Goal: Task Accomplishment & Management: Use online tool/utility

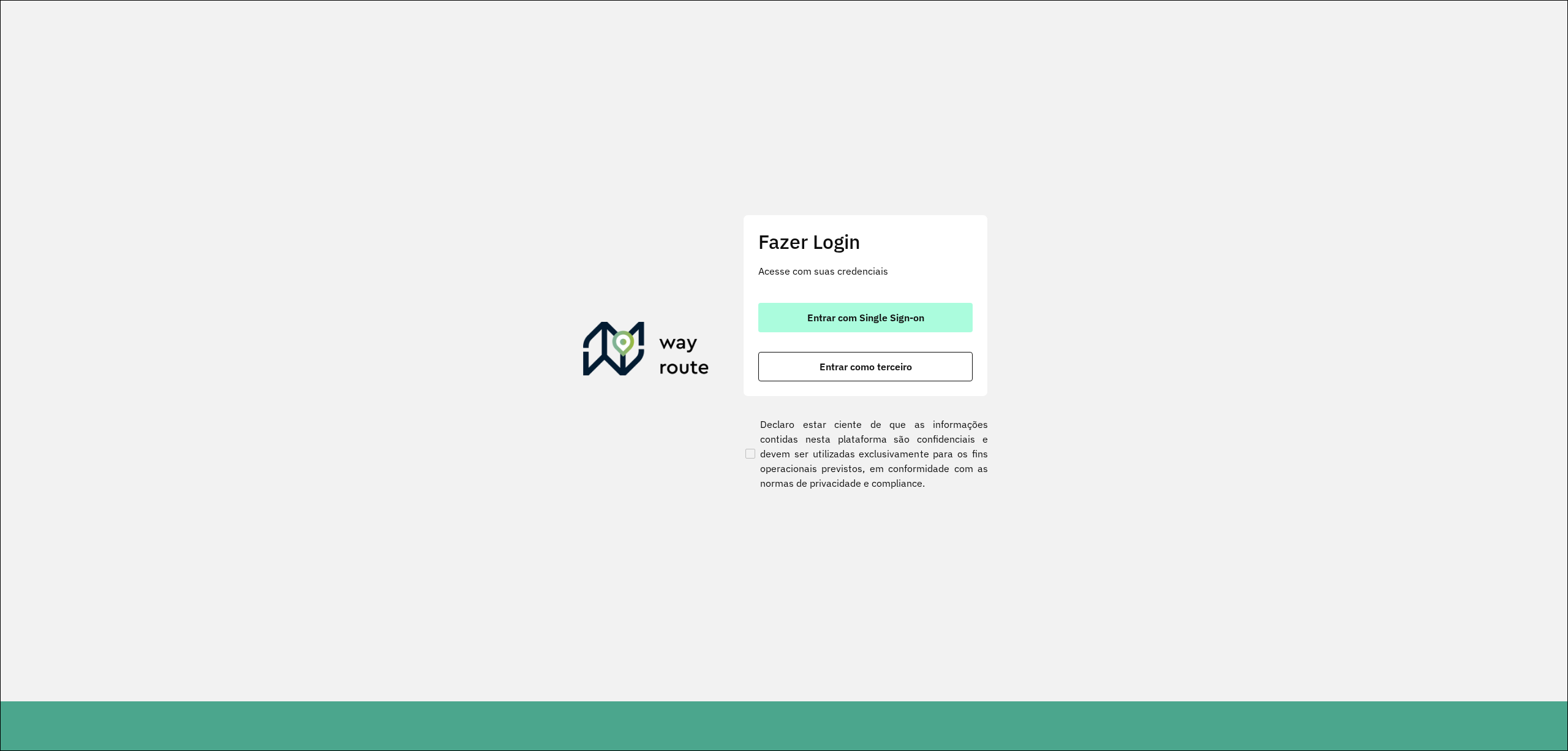
click at [881, 308] on button "Entrar com Single Sign-on" at bounding box center [865, 317] width 214 height 29
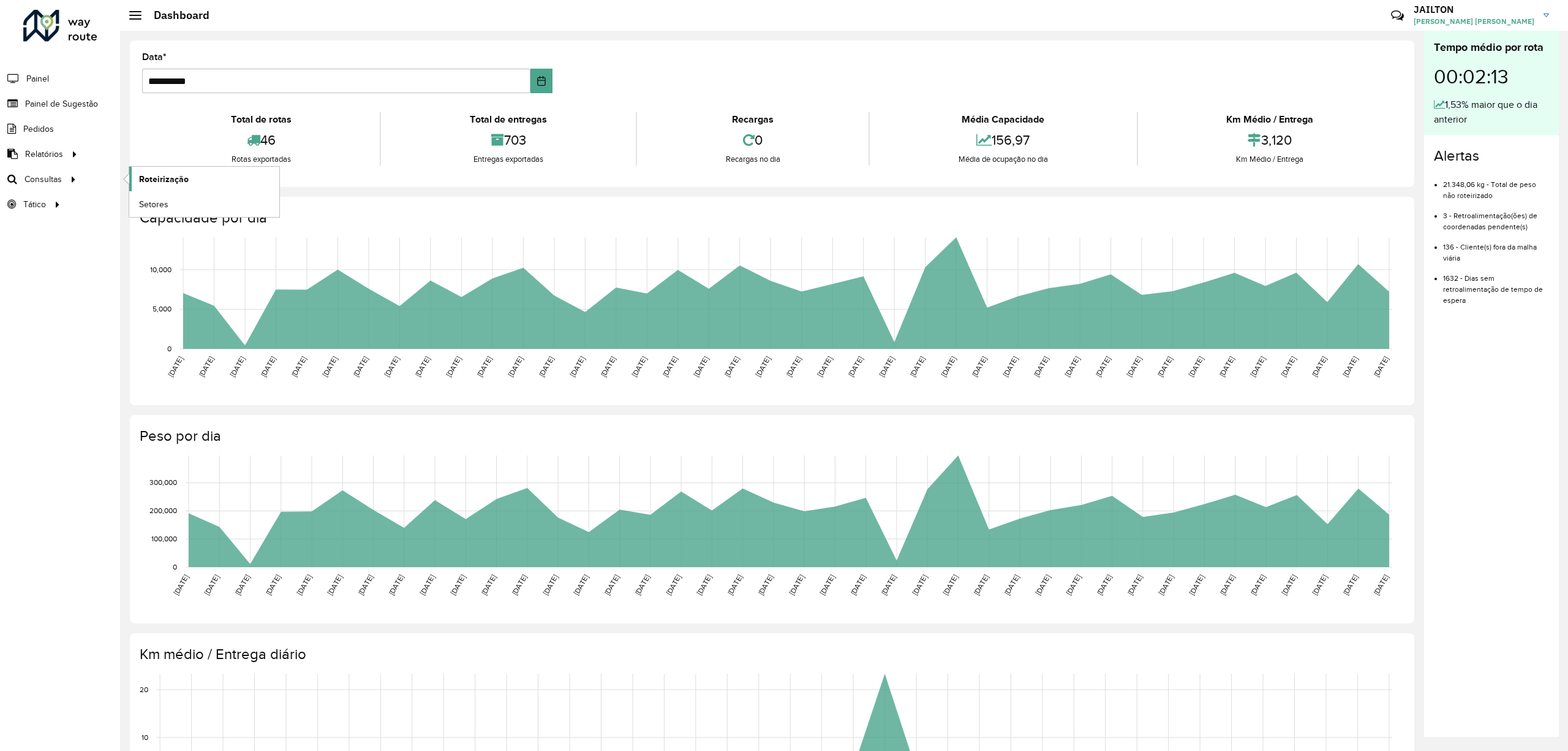
click at [182, 176] on span "Roteirização" at bounding box center [163, 179] width 50 height 13
click at [167, 176] on span "Roteirização" at bounding box center [163, 179] width 50 height 13
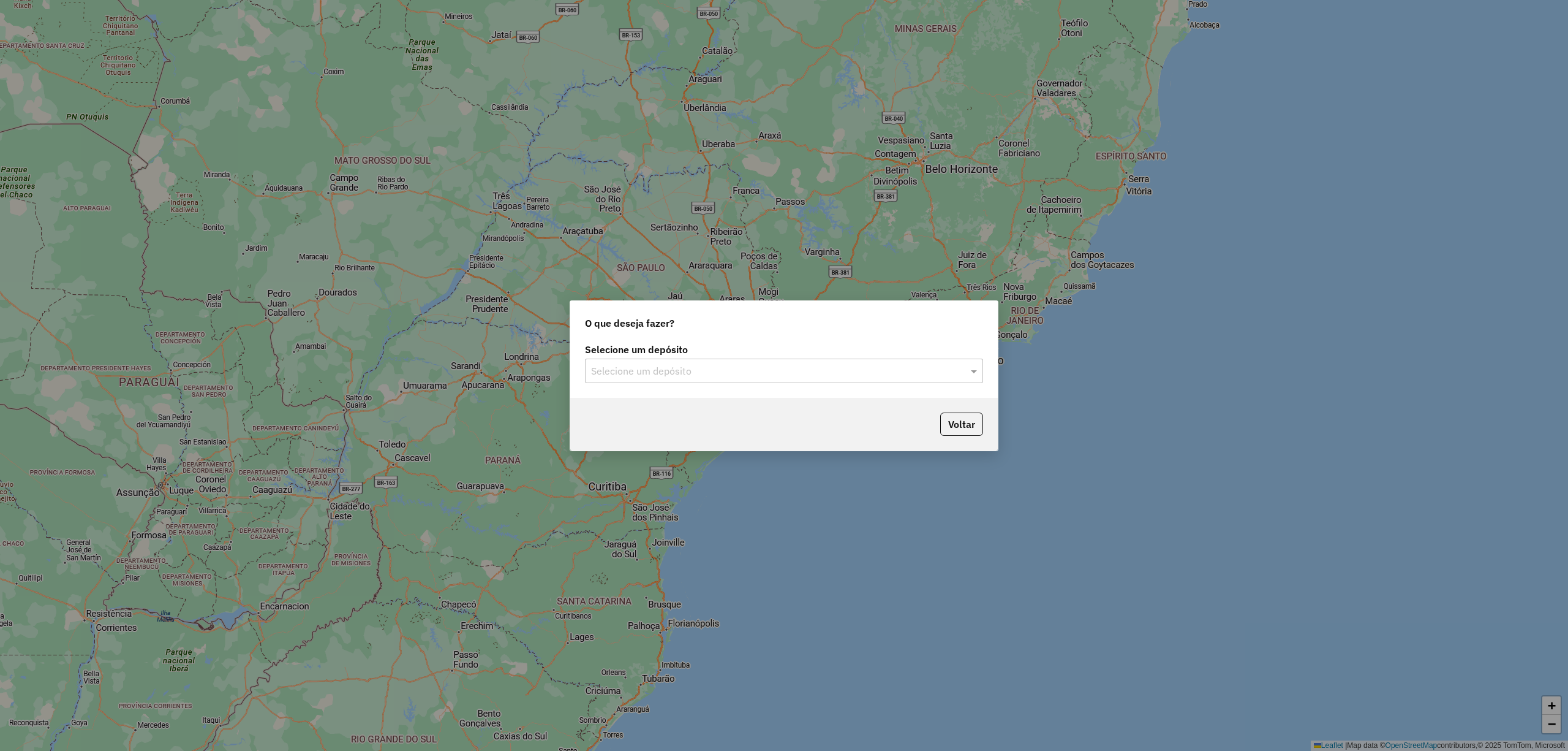
drag, startPoint x: 849, startPoint y: 361, endPoint x: 843, endPoint y: 366, distance: 7.8
click at [847, 363] on div "Selecione um depósito" at bounding box center [784, 371] width 398 height 25
click at [715, 407] on div "CDD Embu" at bounding box center [784, 406] width 396 height 21
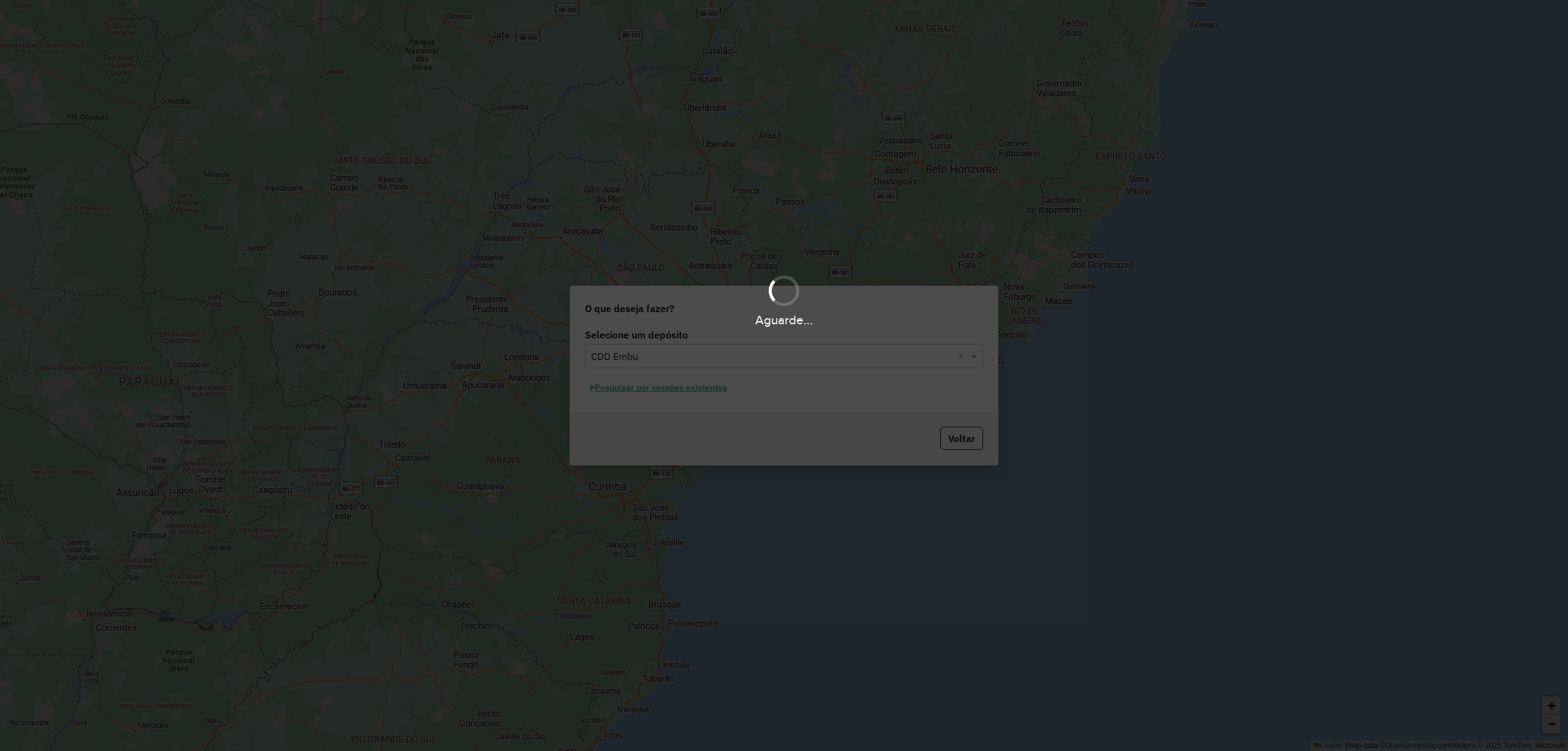
click at [648, 385] on div "Aguarde..." at bounding box center [784, 375] width 1568 height 751
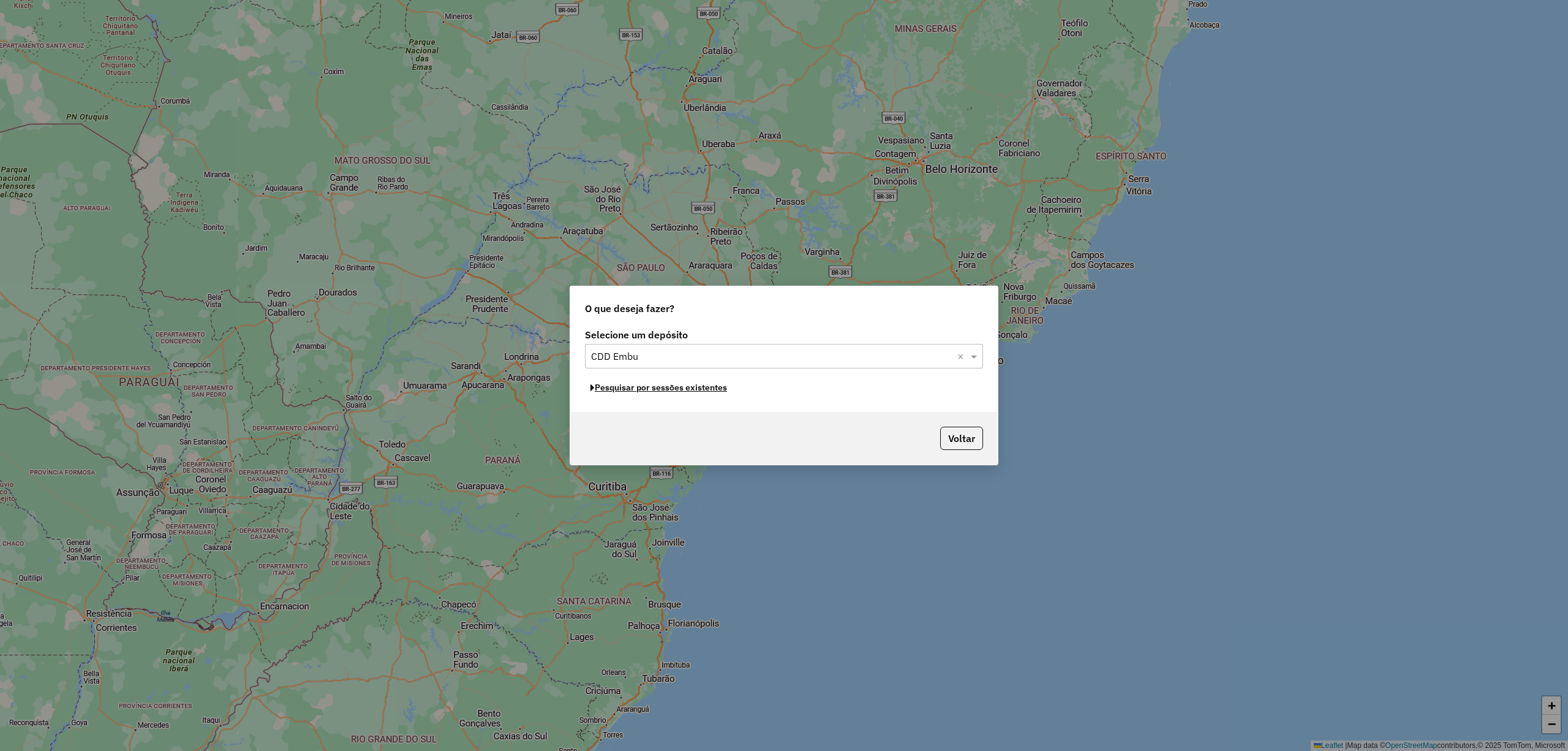
click at [667, 392] on button "Pesquisar por sessões existentes" at bounding box center [659, 387] width 148 height 19
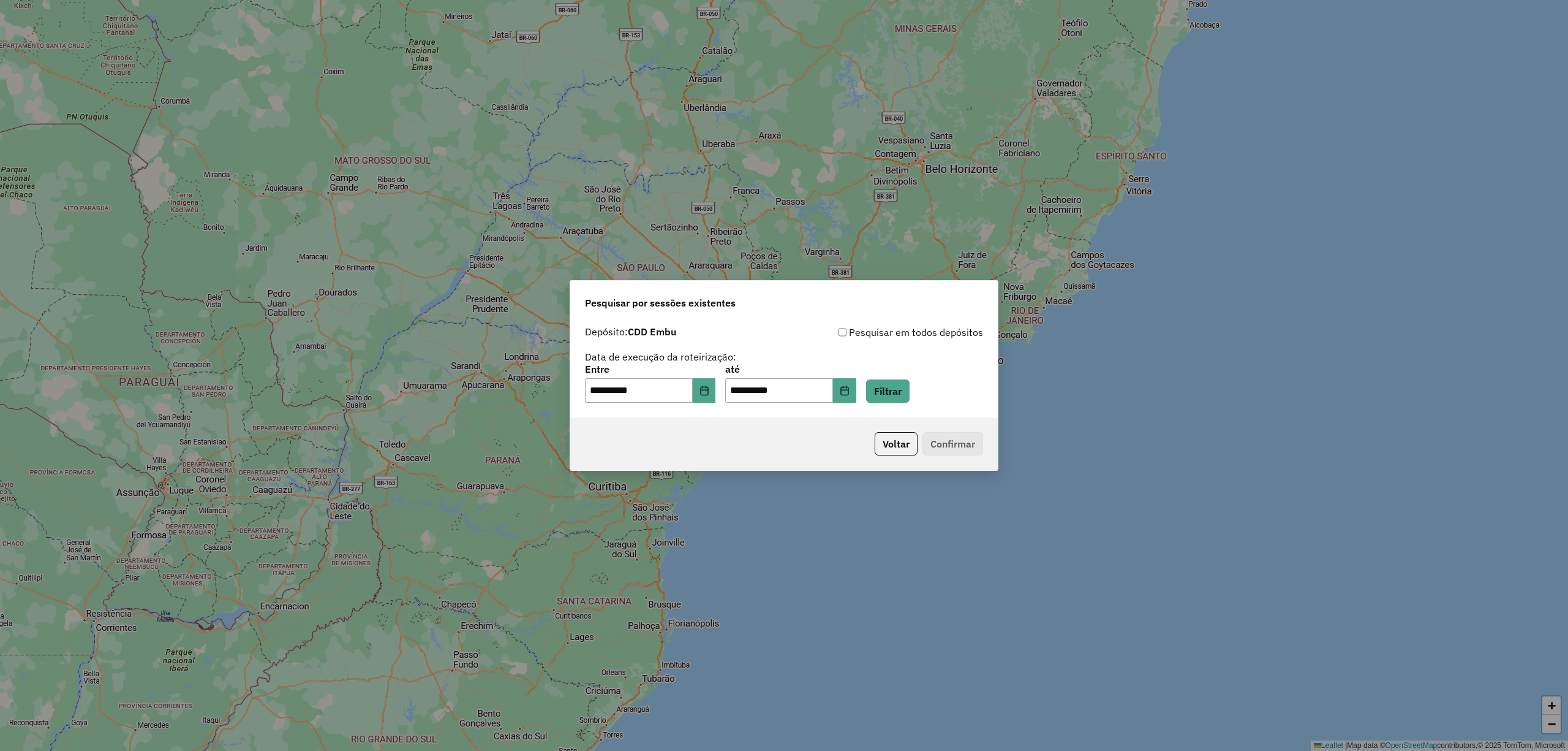
click at [898, 407] on div "**********" at bounding box center [784, 368] width 427 height 97
click at [910, 397] on button "Filtrar" at bounding box center [888, 391] width 44 height 23
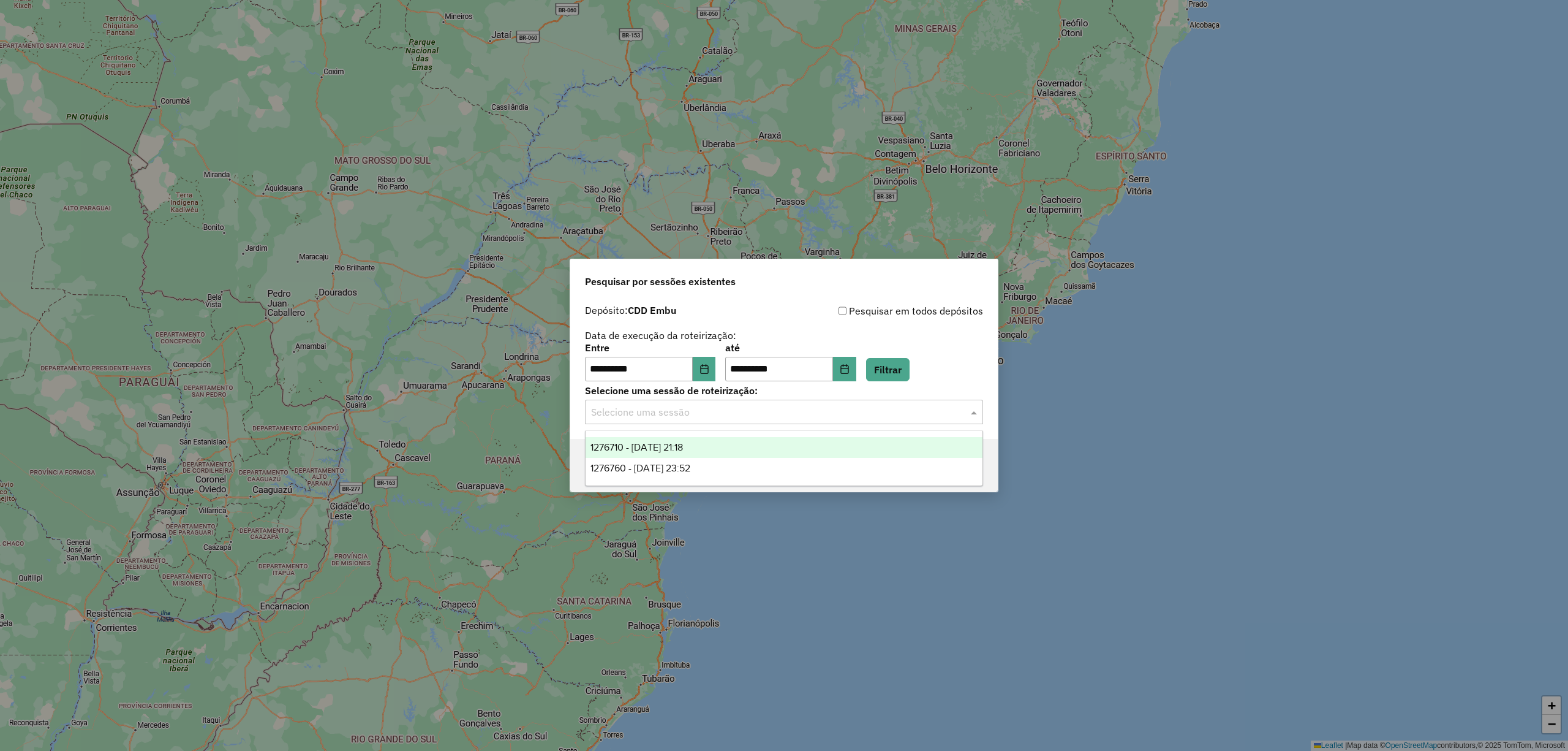
click at [875, 410] on input "text" at bounding box center [772, 413] width 361 height 15
click at [742, 438] on div "1276710 - [DATE] 21:18" at bounding box center [784, 447] width 396 height 21
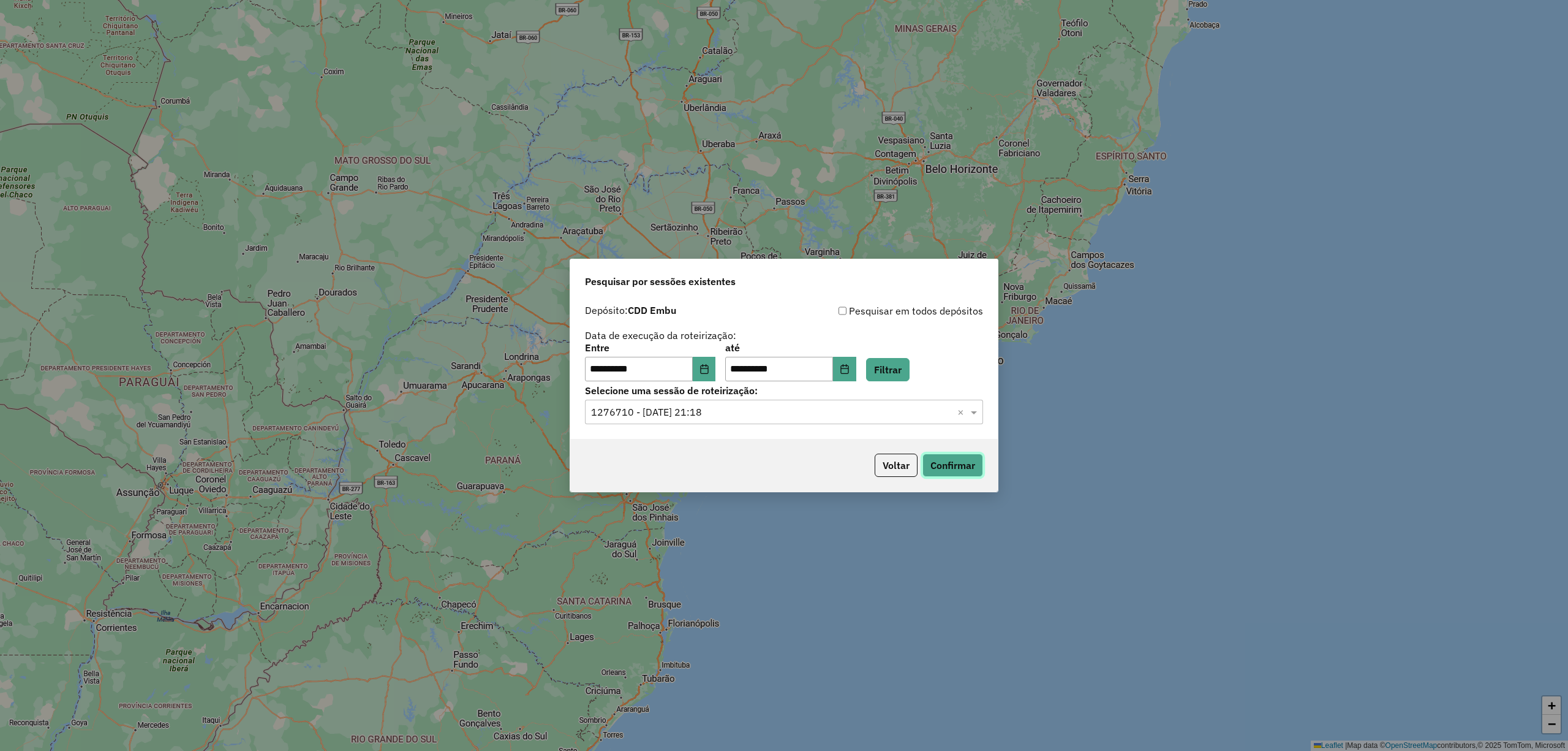
click at [954, 454] on button "Confirmar" at bounding box center [953, 465] width 61 height 23
drag, startPoint x: 875, startPoint y: 37, endPoint x: 876, endPoint y: 9, distance: 28.0
click at [875, 35] on div "**********" at bounding box center [784, 375] width 1568 height 751
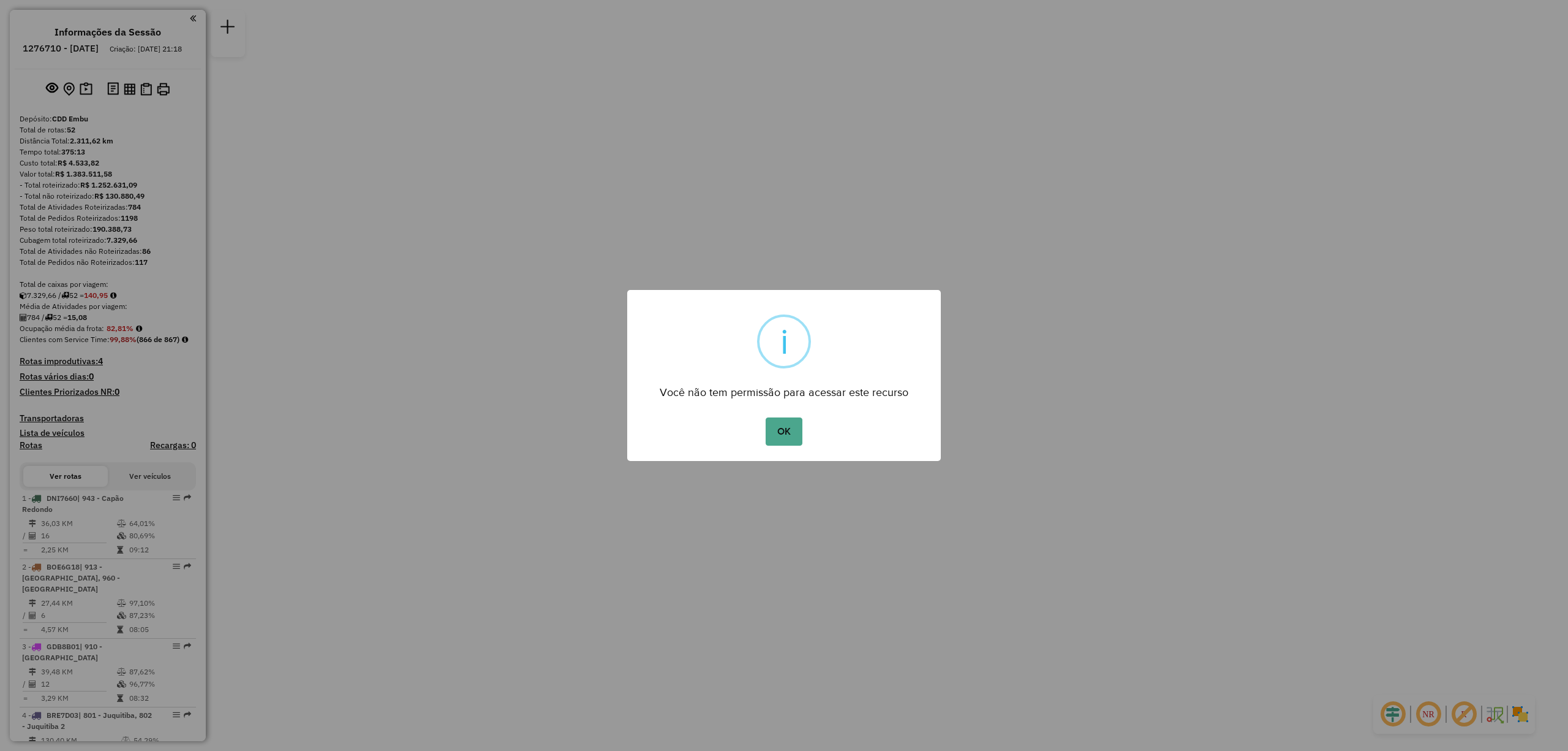
click at [766, 432] on button "OK" at bounding box center [783, 431] width 36 height 28
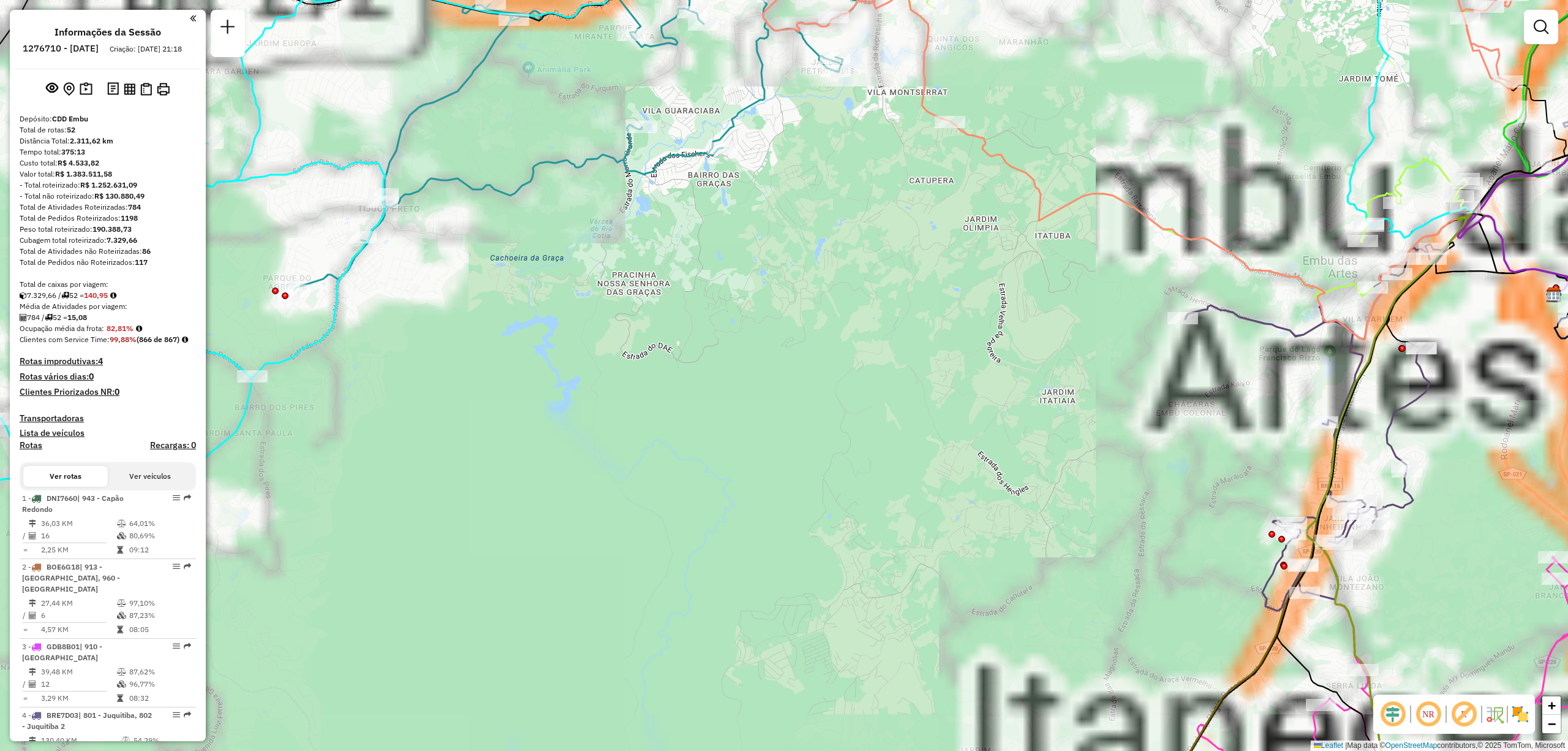
drag, startPoint x: 879, startPoint y: 309, endPoint x: 843, endPoint y: 363, distance: 64.9
click at [711, 397] on div "Janela de atendimento Grade de atendimento Capacidade Transportadoras Veículos …" at bounding box center [784, 375] width 1568 height 751
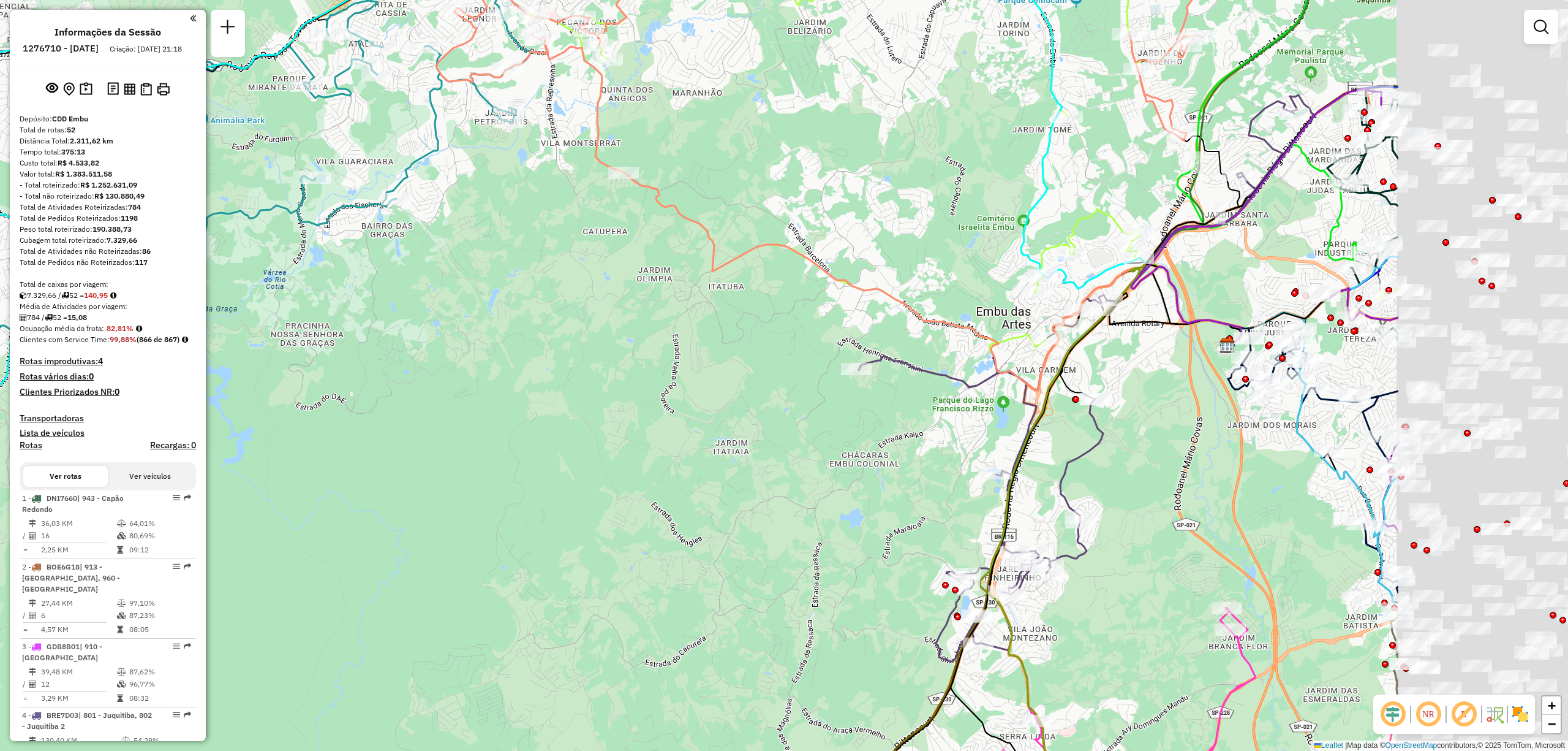
drag, startPoint x: 1273, startPoint y: 291, endPoint x: 951, endPoint y: 341, distance: 325.9
click at [947, 341] on div "Janela de atendimento Grade de atendimento Capacidade Transportadoras Veículos …" at bounding box center [784, 375] width 1568 height 751
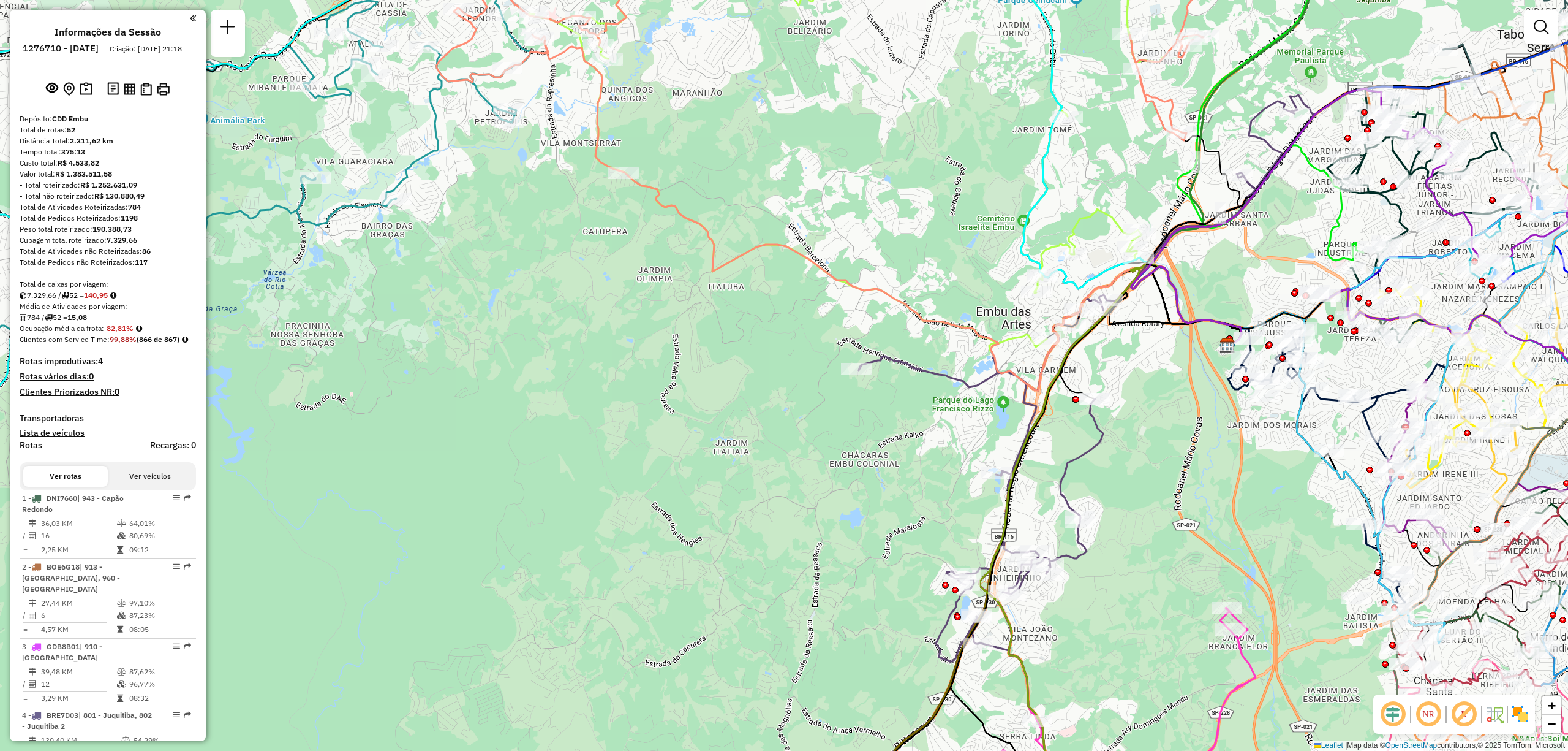
click at [1432, 707] on em at bounding box center [1428, 714] width 29 height 29
click at [1467, 707] on em at bounding box center [1464, 714] width 29 height 29
click at [1428, 716] on em at bounding box center [1428, 714] width 29 height 29
click at [1513, 715] on img at bounding box center [1520, 714] width 20 height 20
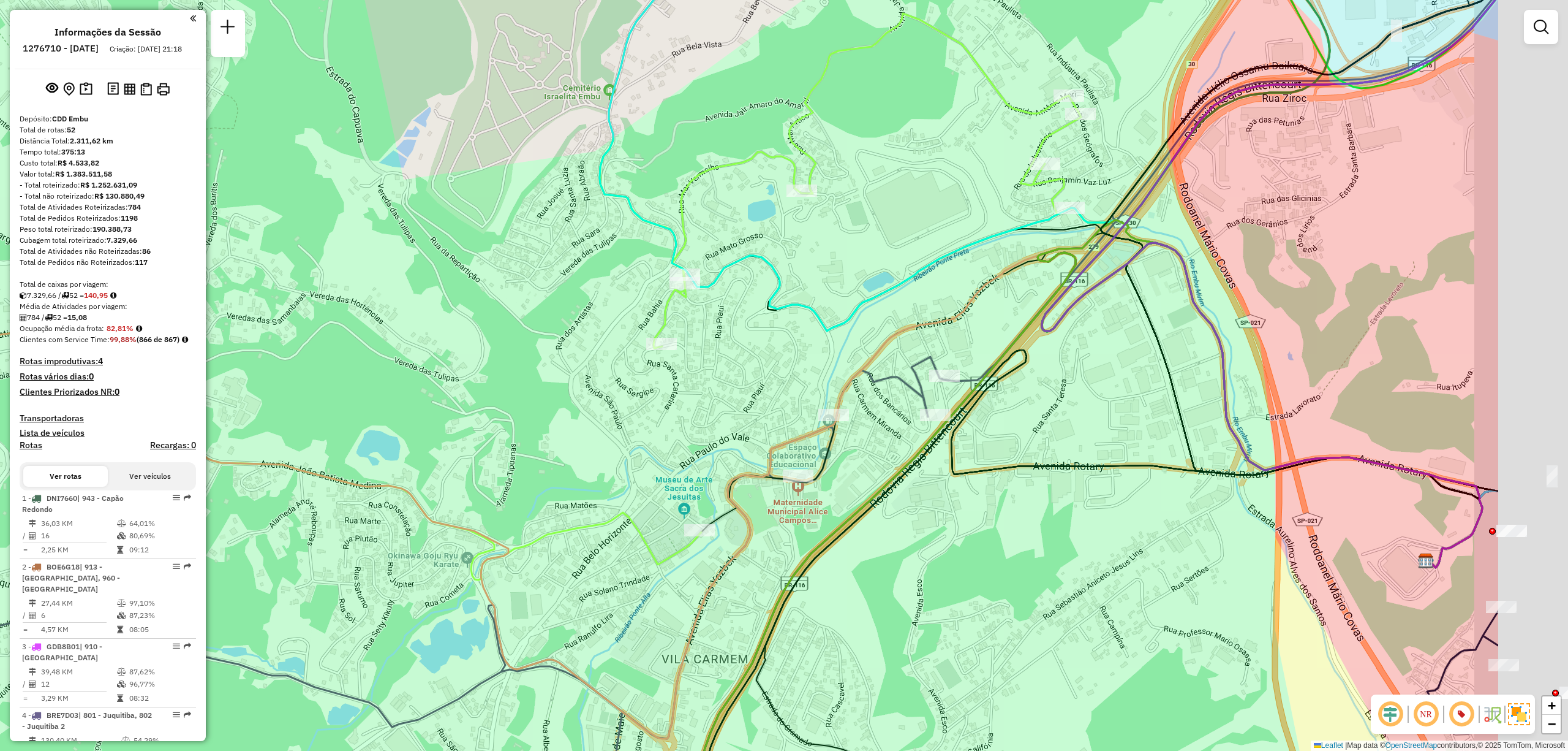
drag, startPoint x: 1087, startPoint y: 300, endPoint x: 691, endPoint y: 371, distance: 402.3
click at [1042, 371] on icon at bounding box center [1270, 282] width 457 height 571
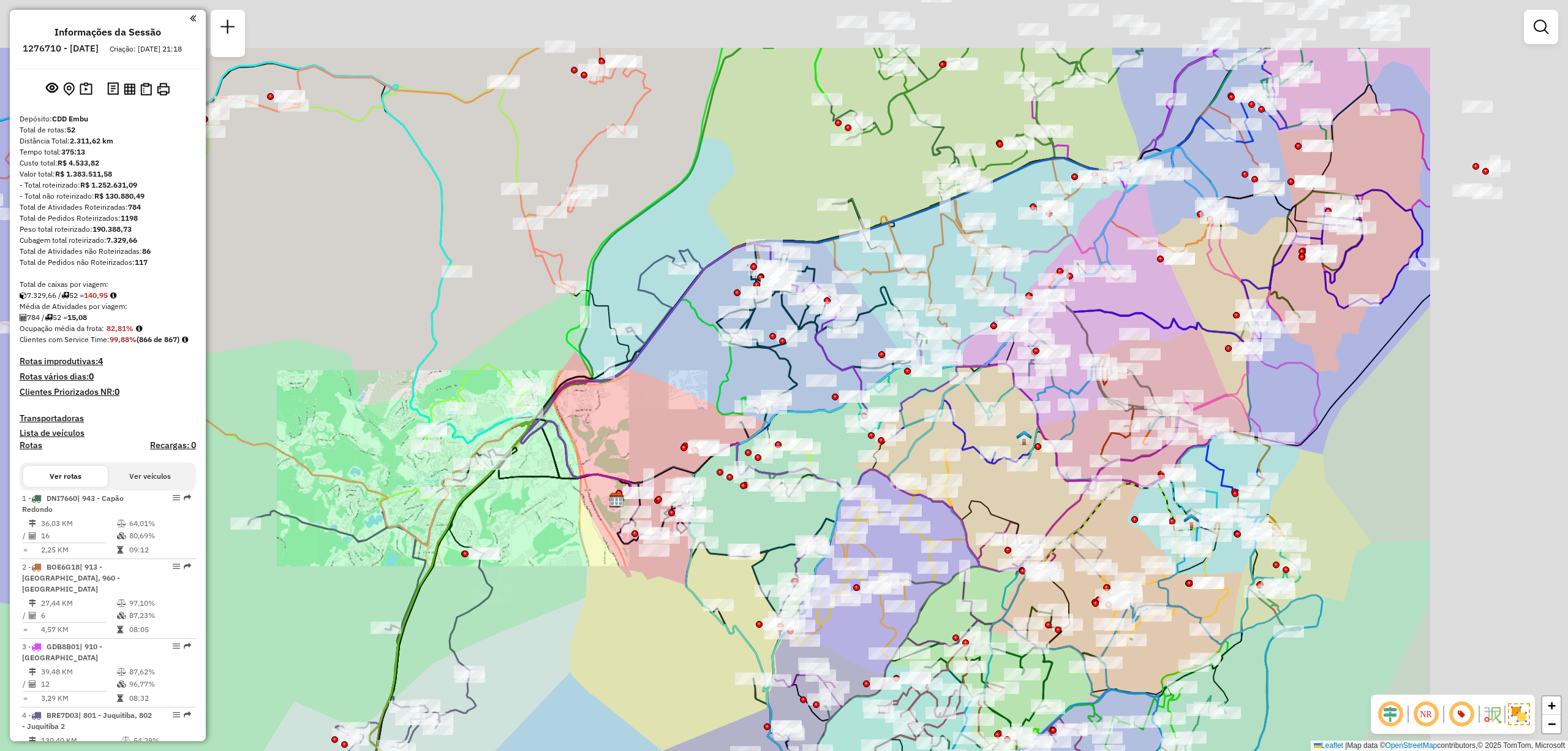
drag, startPoint x: 887, startPoint y: 257, endPoint x: 473, endPoint y: 392, distance: 435.5
click at [756, 344] on icon at bounding box center [991, 245] width 470 height 197
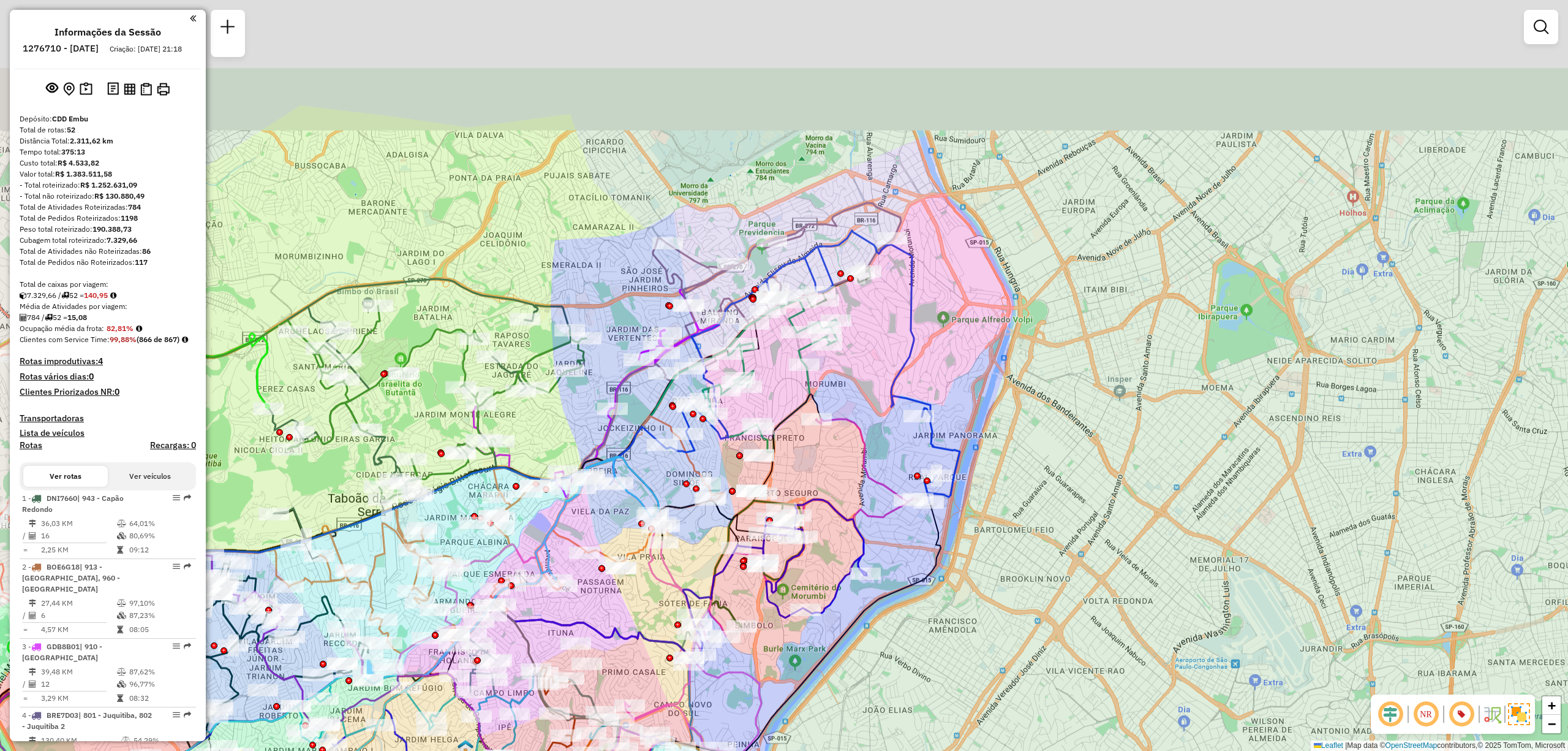
drag, startPoint x: 1081, startPoint y: 222, endPoint x: 1085, endPoint y: 332, distance: 110.1
click at [1117, 340] on div "Janela de atendimento Grade de atendimento Capacidade Transportadoras Veículos …" at bounding box center [784, 375] width 1568 height 751
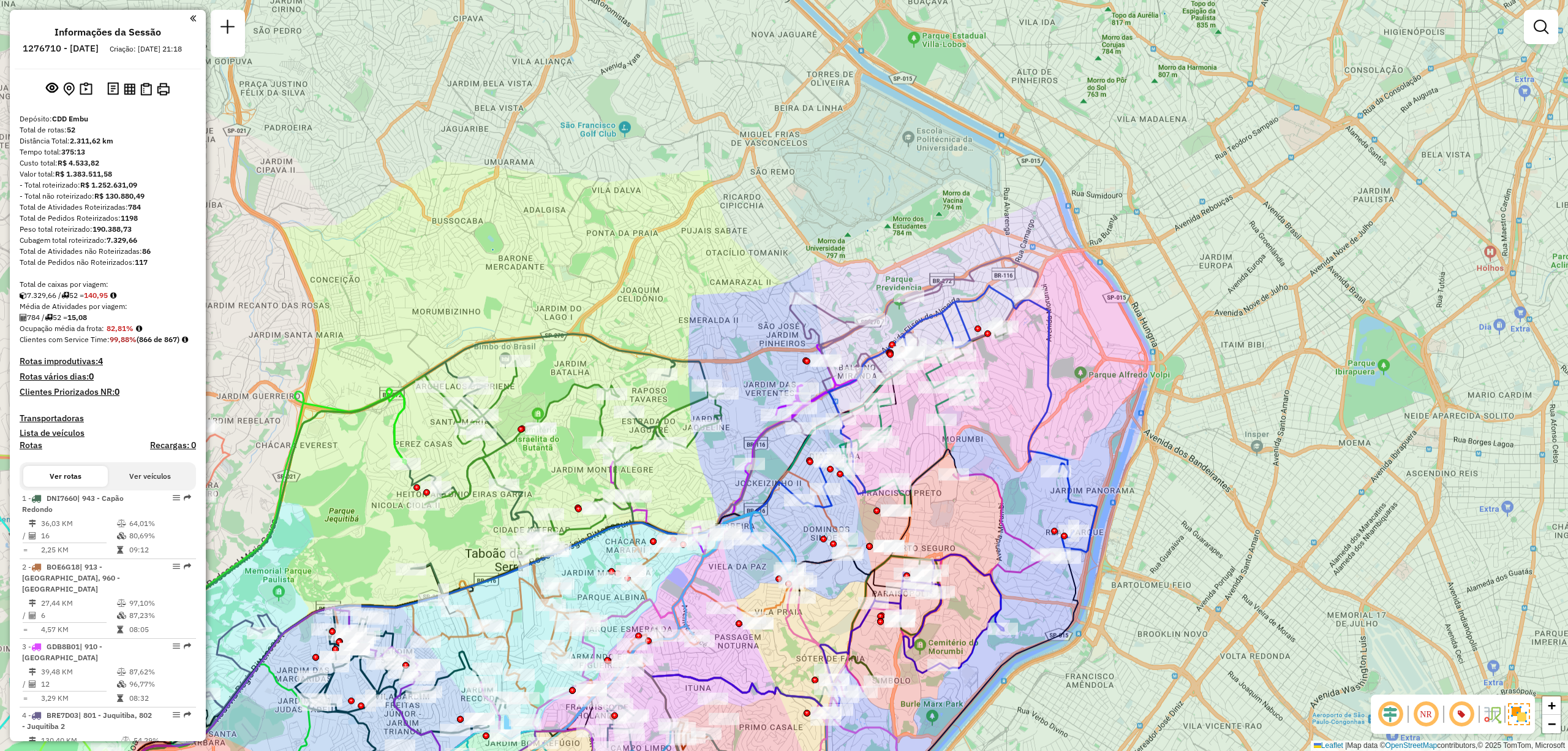
drag, startPoint x: 1155, startPoint y: 445, endPoint x: 1115, endPoint y: 368, distance: 86.8
click at [1206, 383] on div "Janela de atendimento Grade de atendimento Capacidade Transportadoras Veículos …" at bounding box center [784, 375] width 1568 height 751
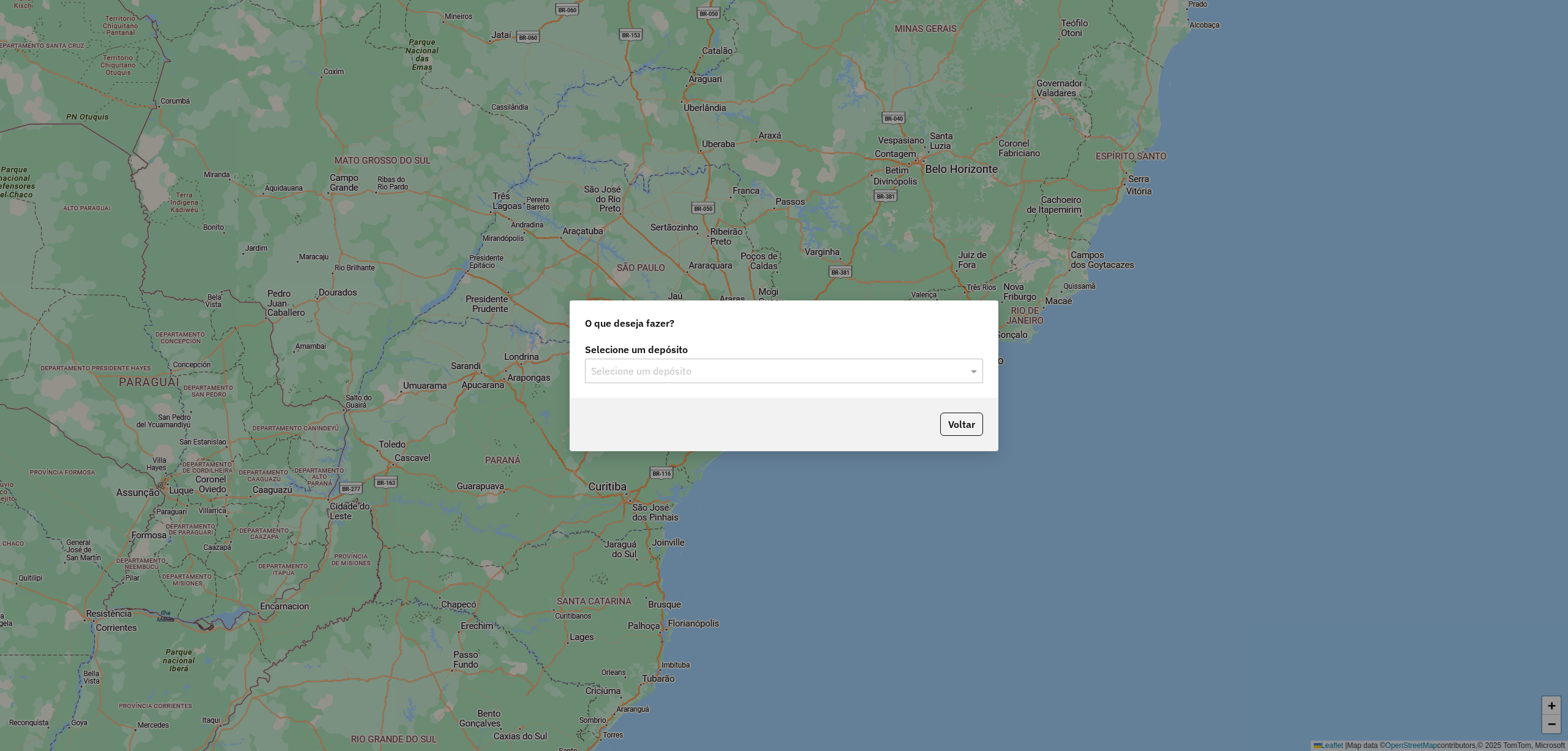
click at [717, 371] on input "text" at bounding box center [772, 372] width 361 height 15
click at [690, 408] on div "CDD Embu" at bounding box center [784, 406] width 396 height 21
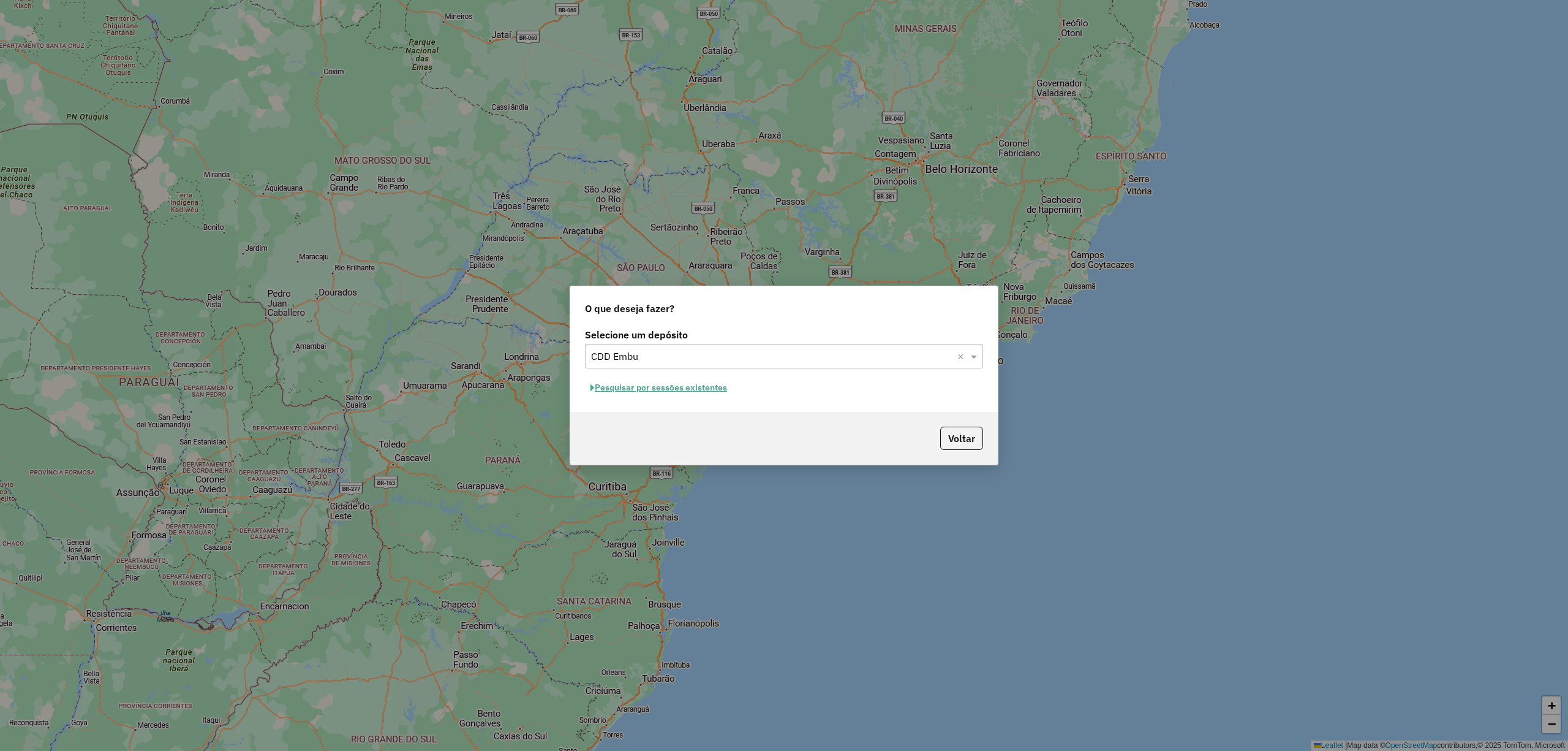
click at [684, 389] on button "Pesquisar por sessões existentes" at bounding box center [659, 387] width 148 height 19
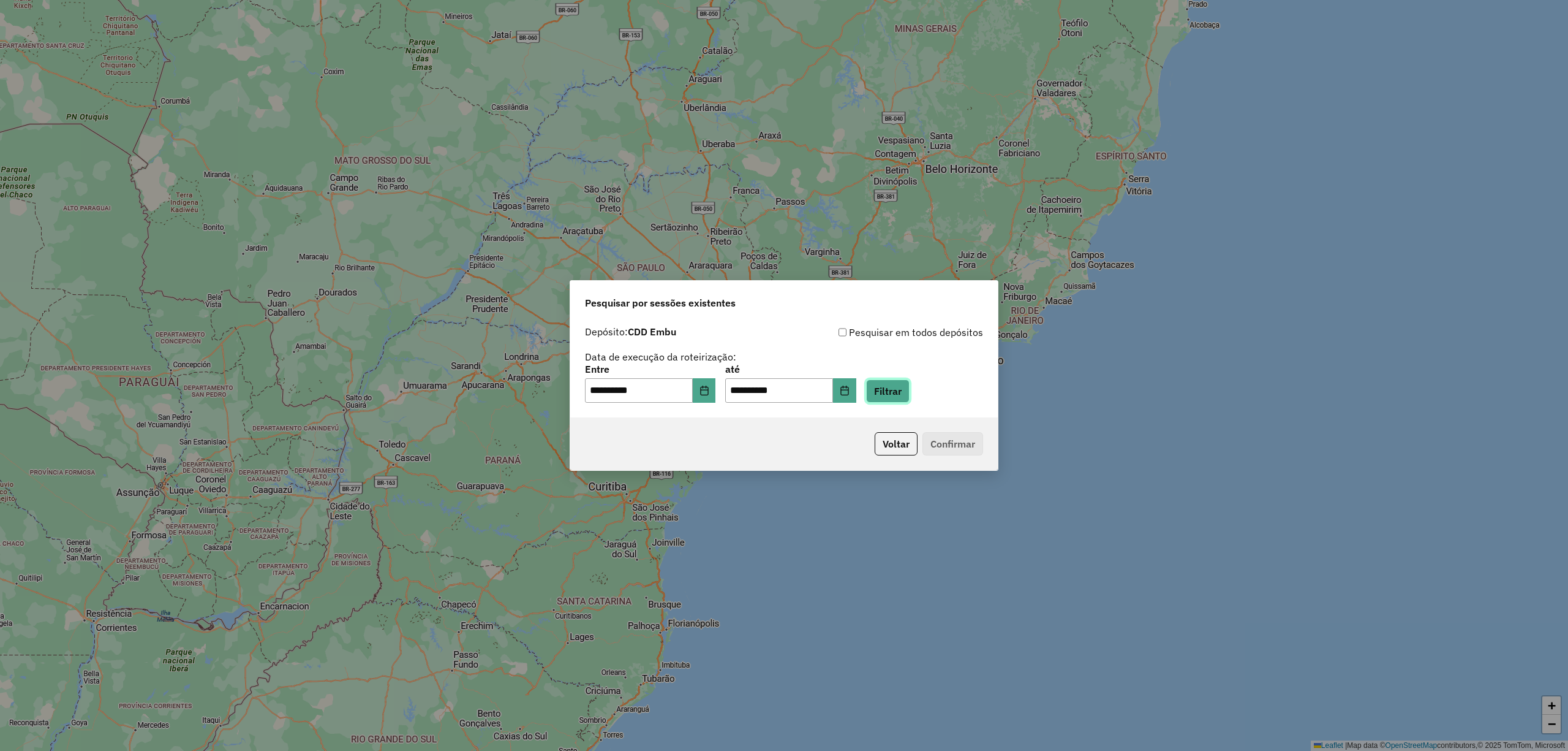
click at [910, 385] on button "Filtrar" at bounding box center [888, 391] width 44 height 23
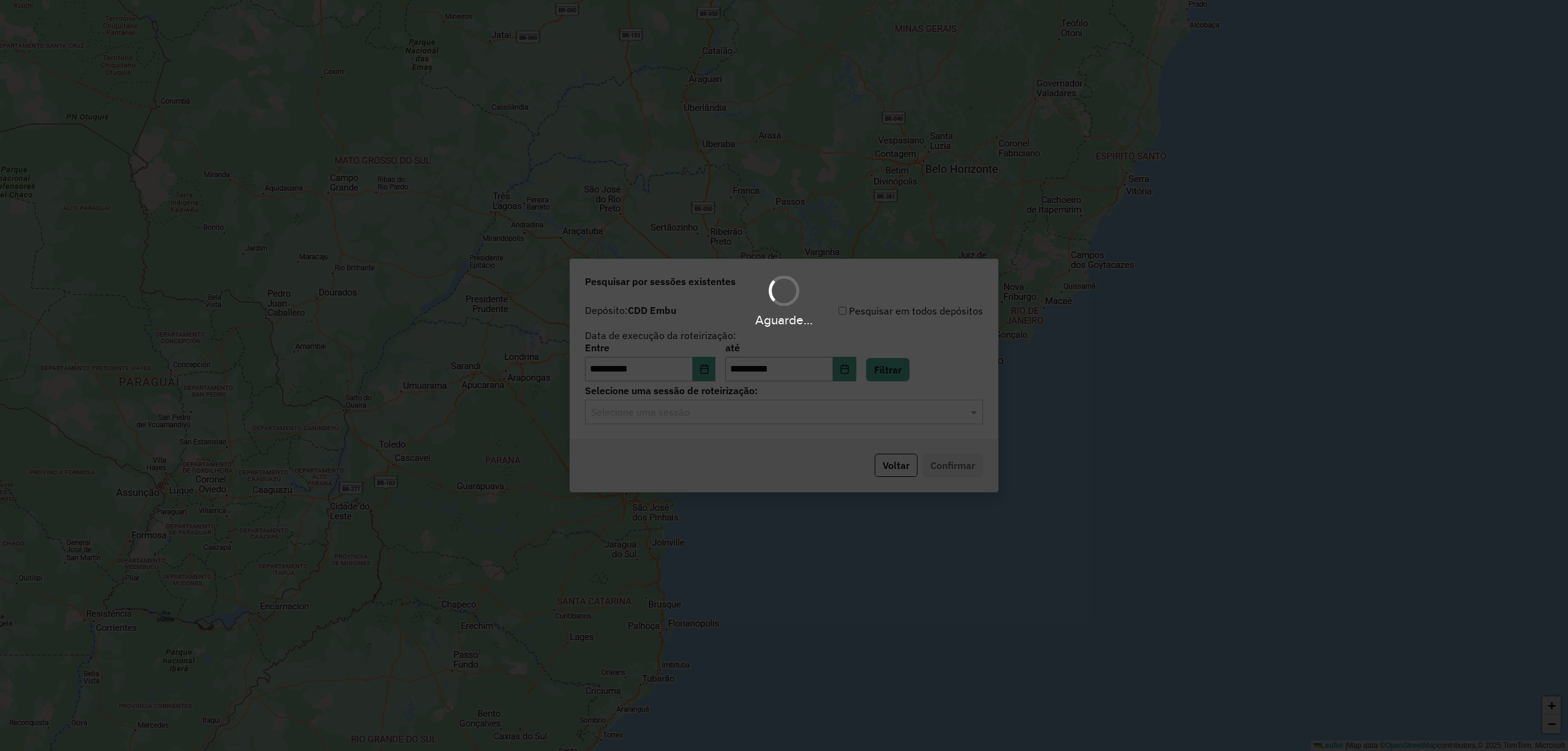
click at [836, 423] on div "Aguarde..." at bounding box center [784, 375] width 1568 height 751
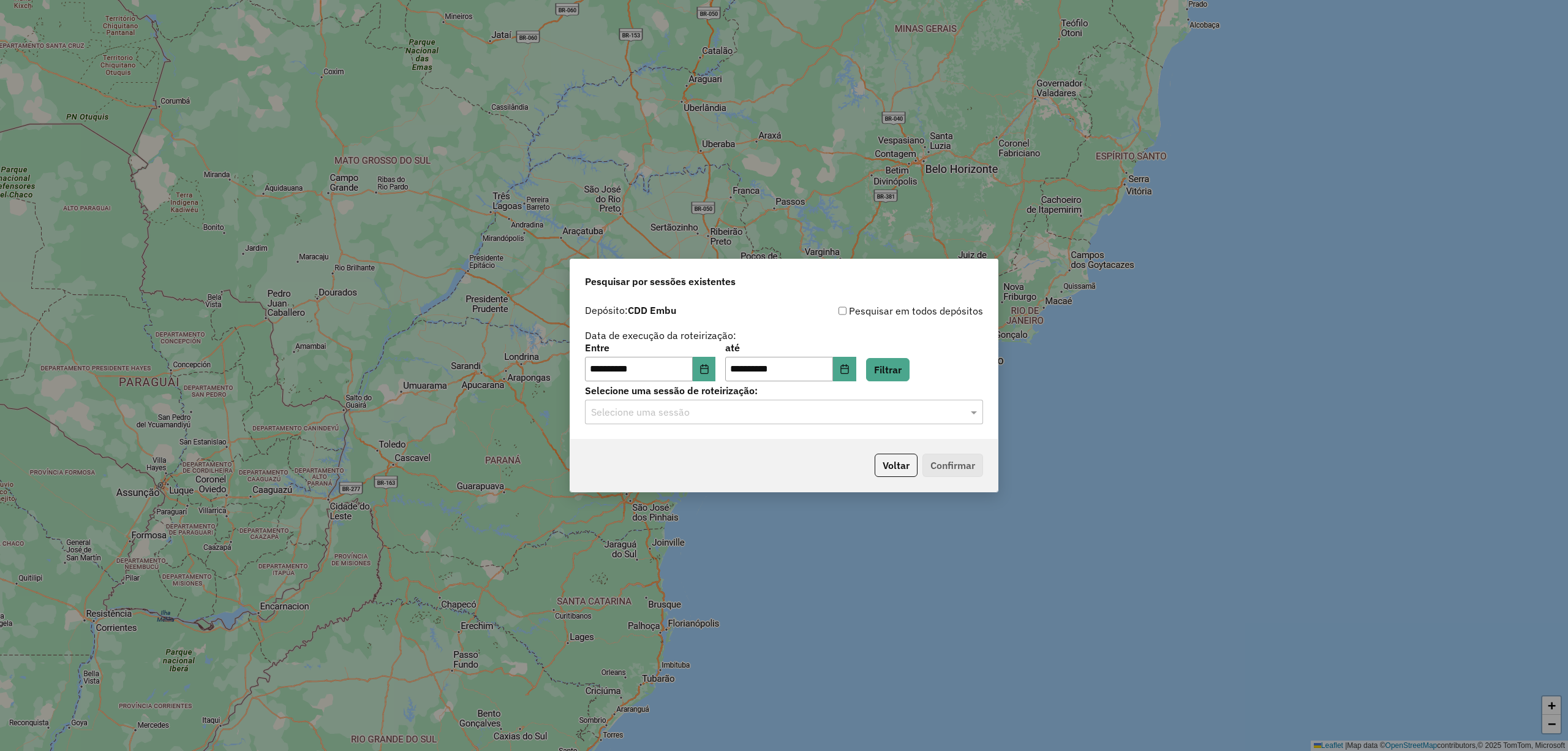
click at [836, 423] on div "Selecione uma sessão" at bounding box center [784, 412] width 398 height 25
click at [740, 462] on div "1276760 - 16/09/2025 23:52" at bounding box center [784, 468] width 396 height 21
drag, startPoint x: 735, startPoint y: 417, endPoint x: 724, endPoint y: 420, distance: 11.4
click at [733, 417] on input "text" at bounding box center [772, 413] width 361 height 15
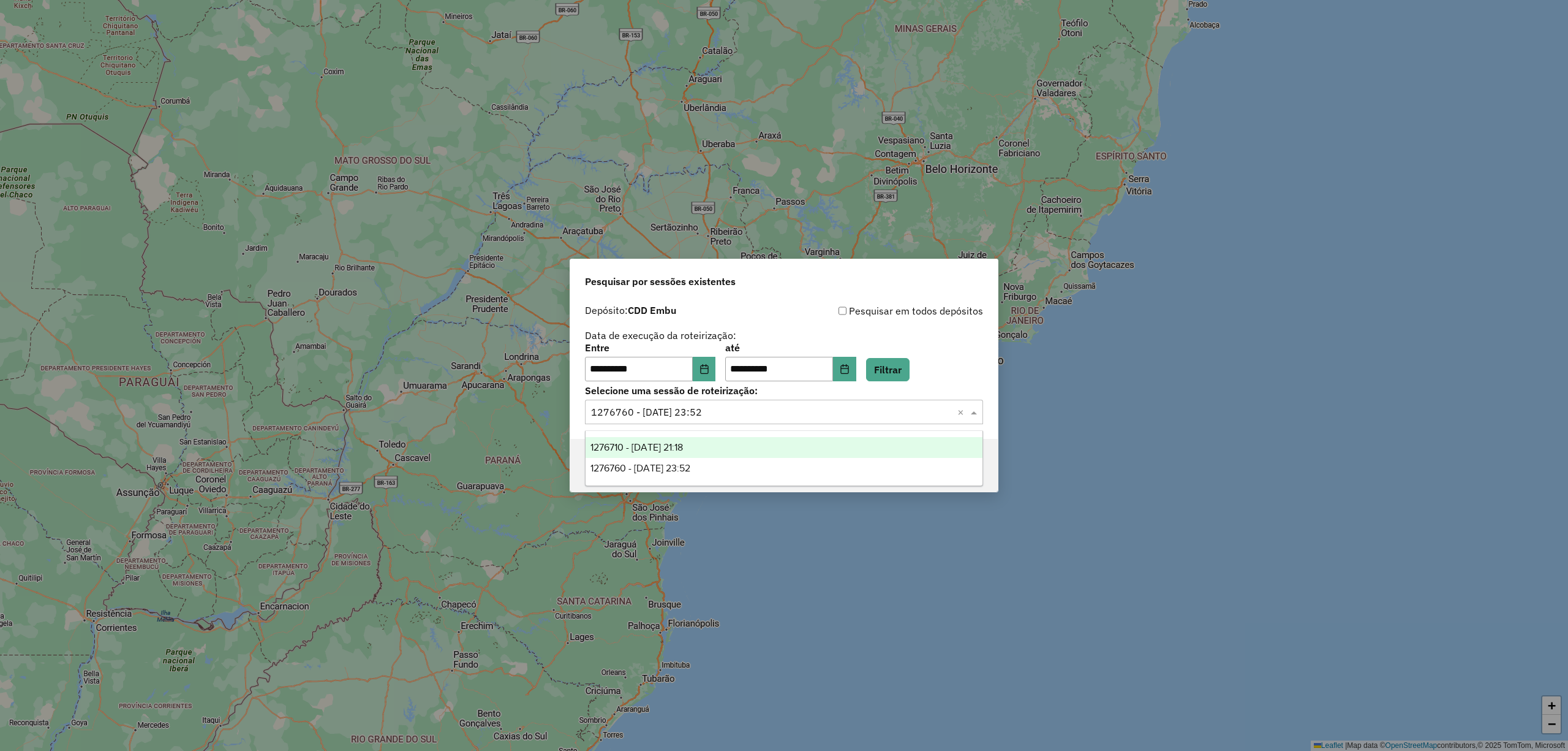
click at [706, 449] on div "1276710 - 16/09/2025 21:18" at bounding box center [784, 447] width 396 height 21
click at [961, 464] on button "Confirmar" at bounding box center [953, 465] width 61 height 23
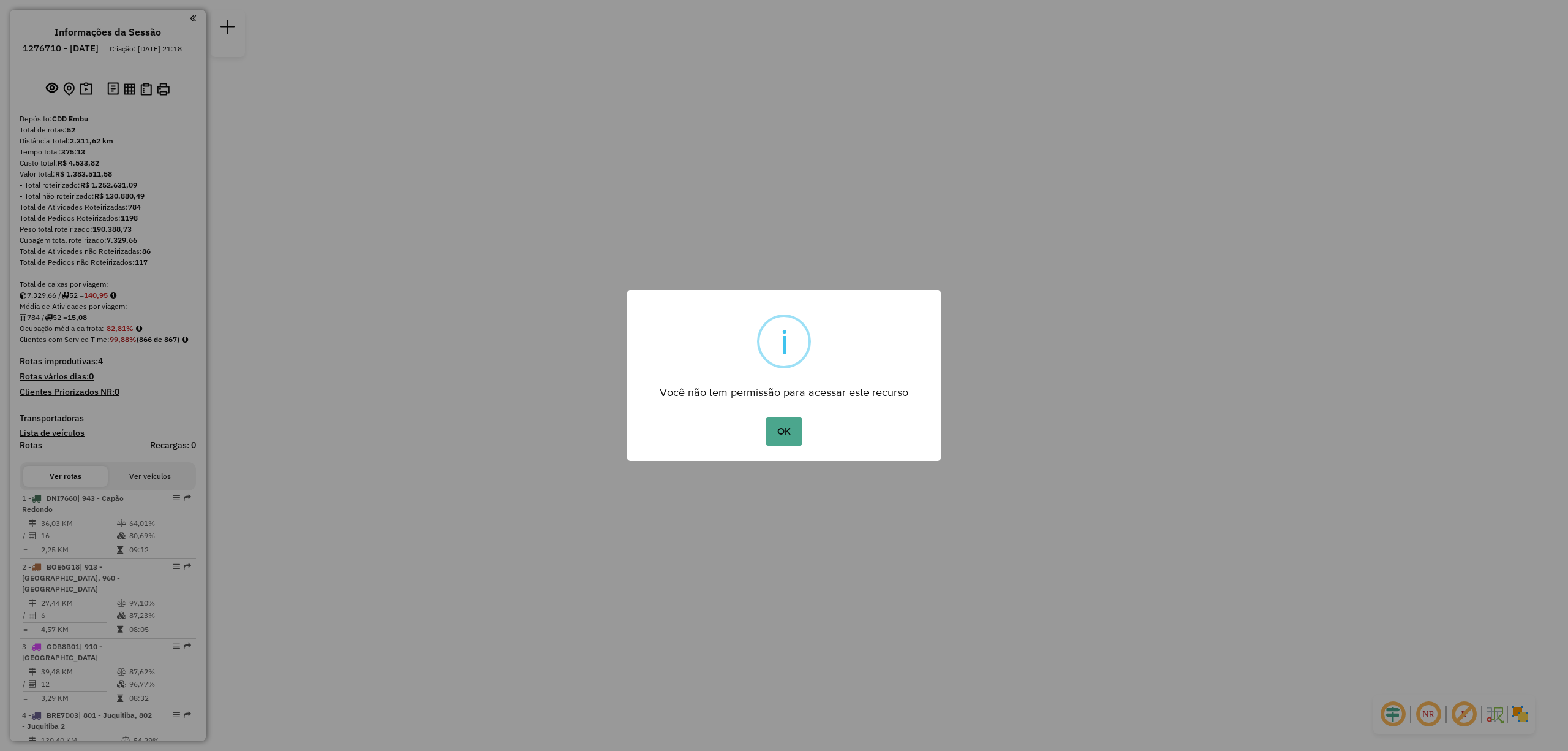
click at [766, 417] on button "OK" at bounding box center [783, 431] width 36 height 28
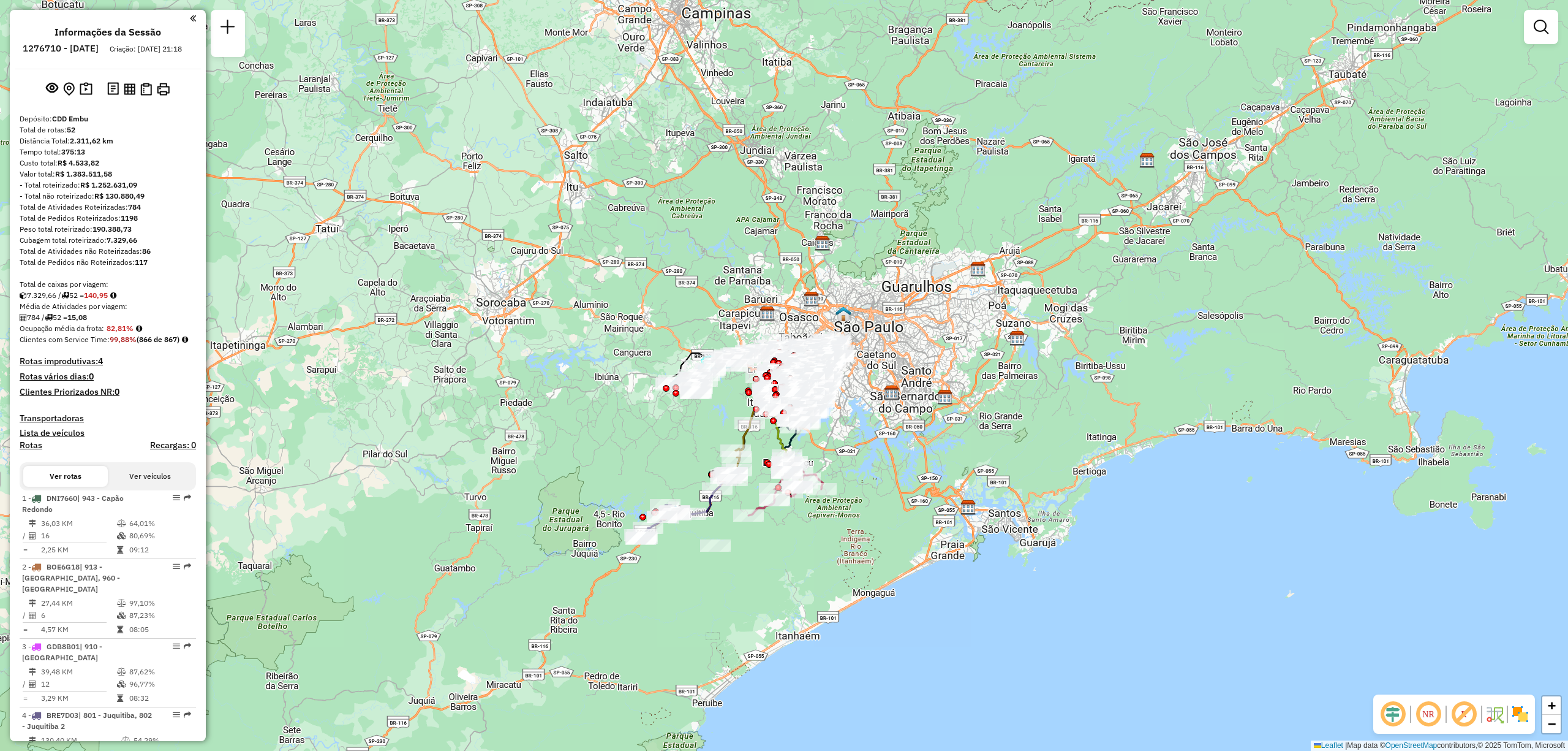
scroll to position [3320, 0]
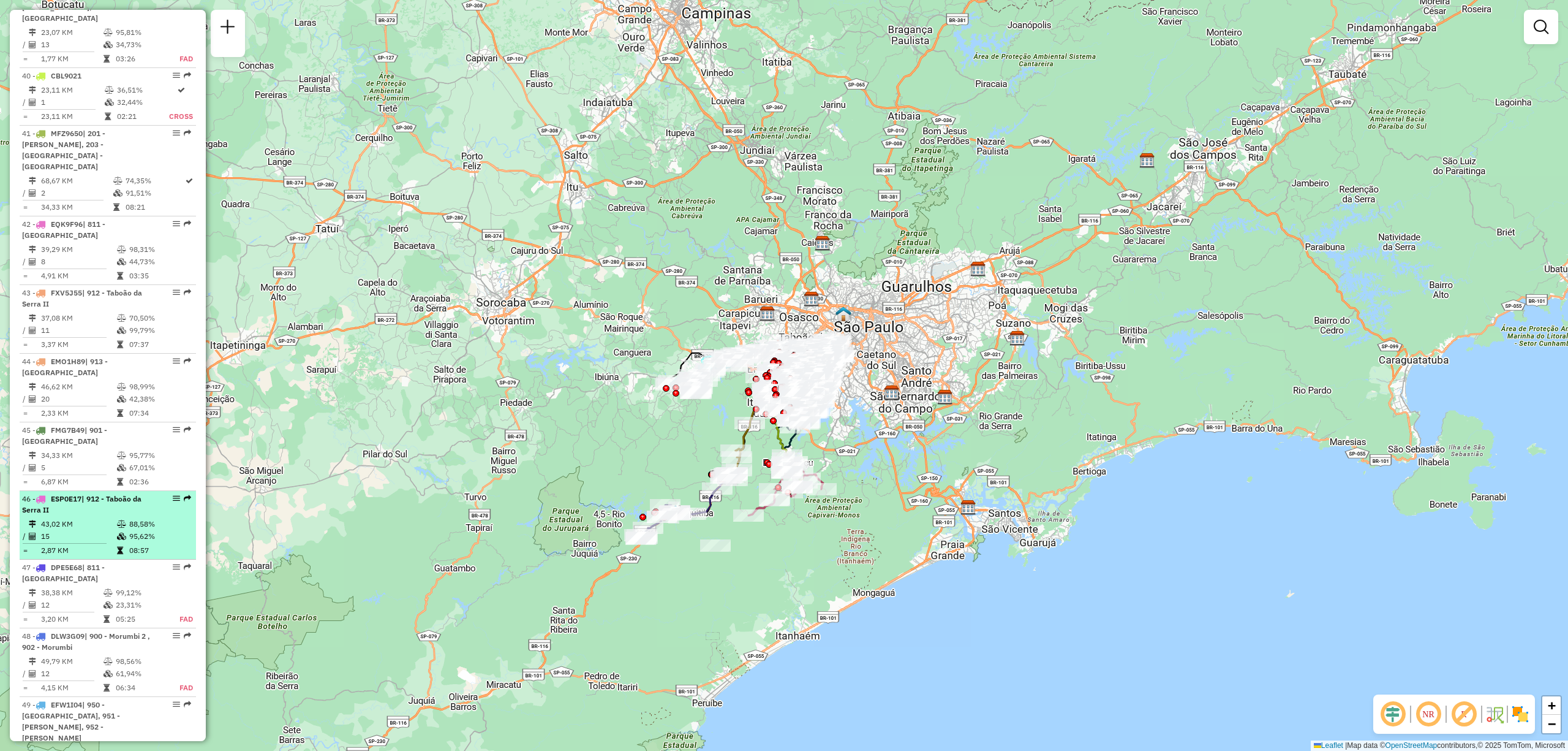
select select "**********"
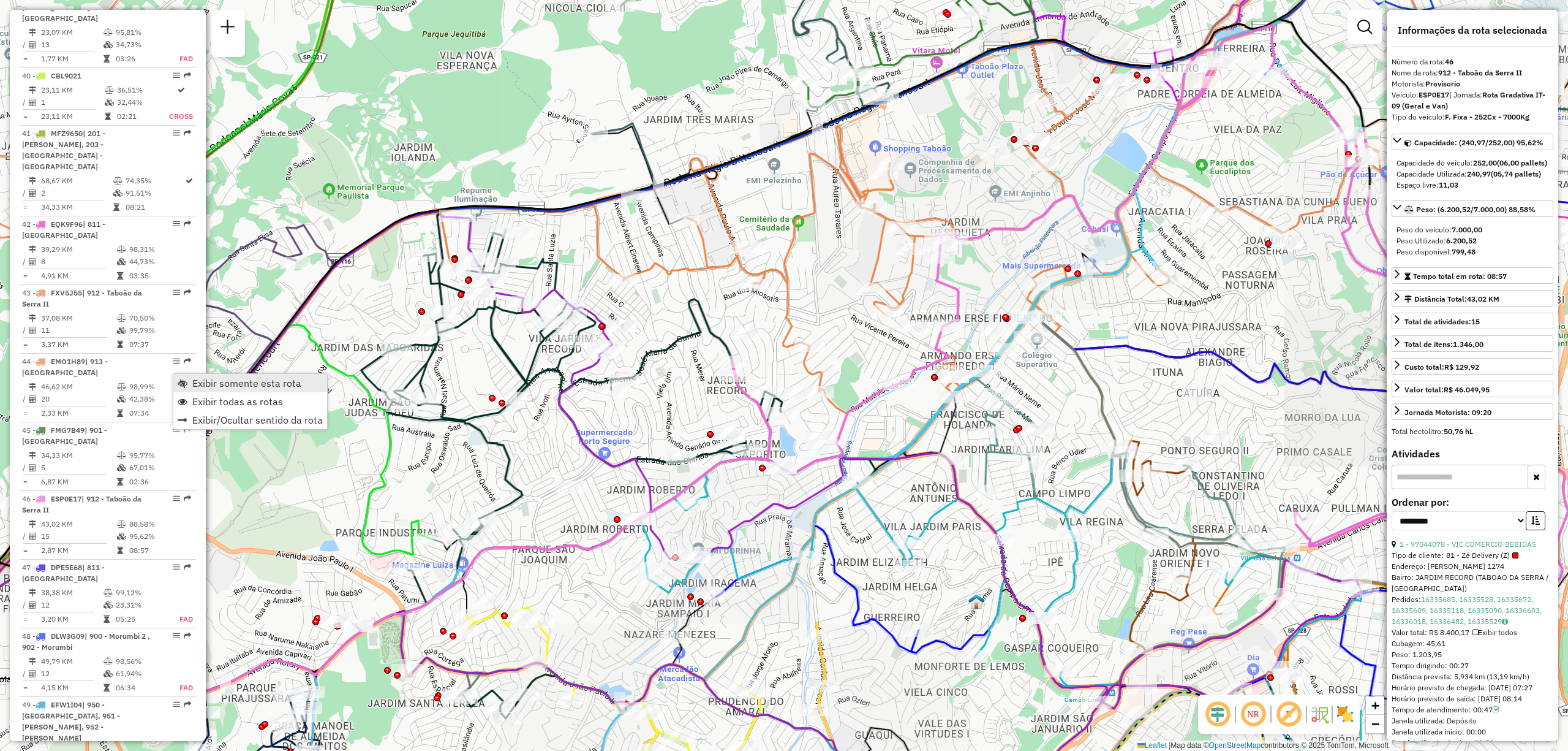
click at [270, 383] on span "Exibir somente esta rota" at bounding box center [247, 383] width 109 height 10
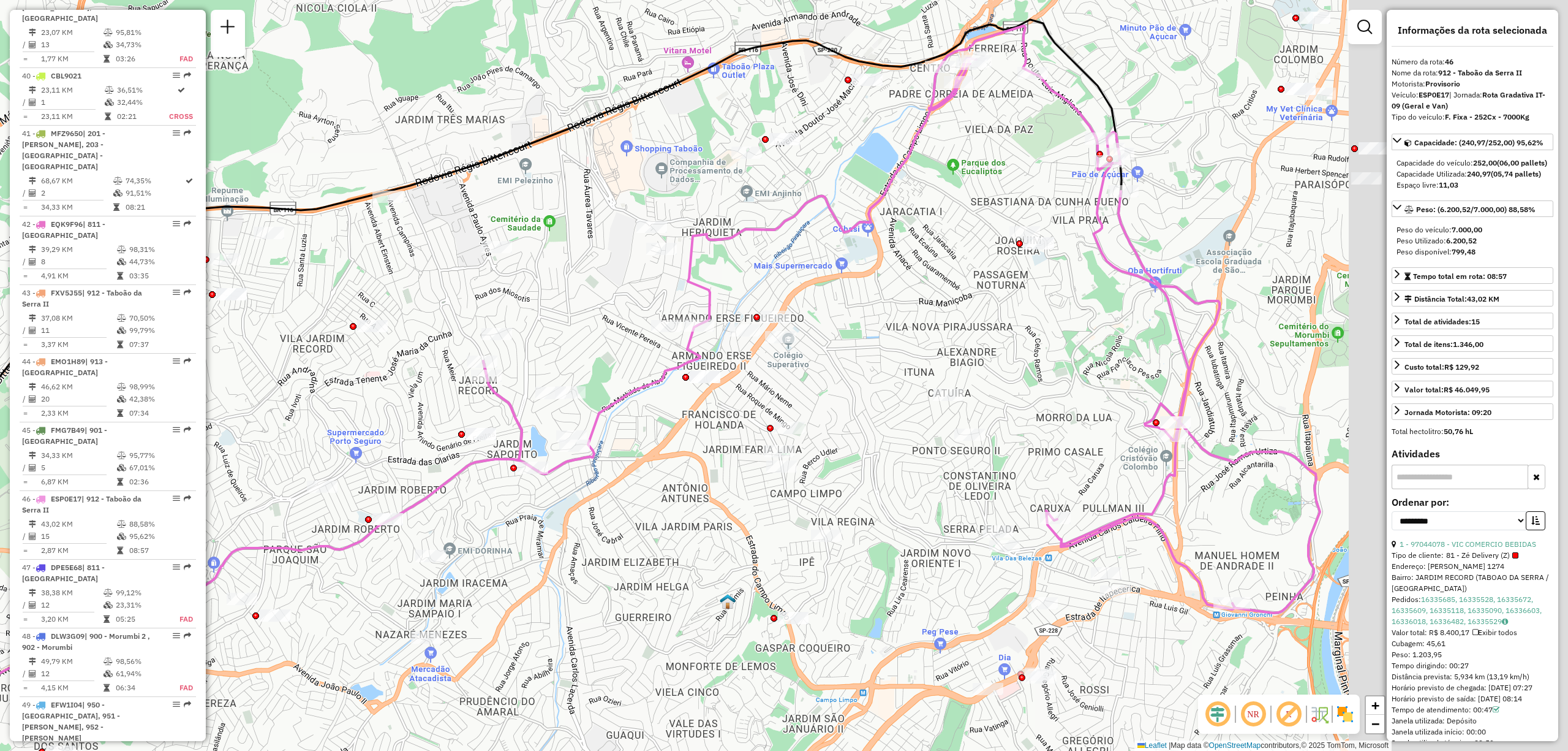
drag, startPoint x: 1194, startPoint y: 288, endPoint x: 943, endPoint y: 287, distance: 251.0
click at [943, 287] on div "Janela de atendimento Grade de atendimento Capacidade Transportadoras Veículos …" at bounding box center [784, 375] width 1568 height 751
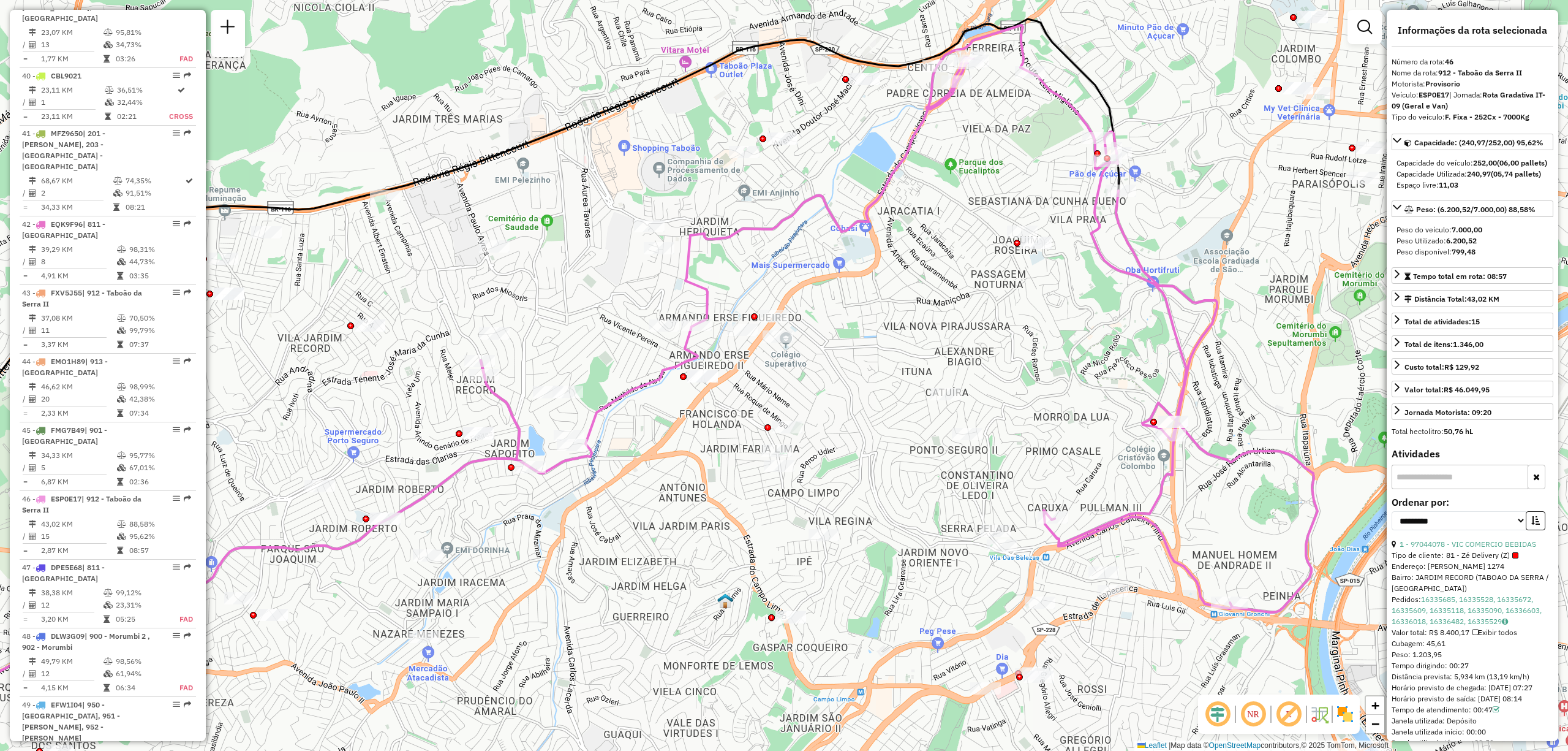
click at [1344, 716] on img at bounding box center [1345, 714] width 20 height 20
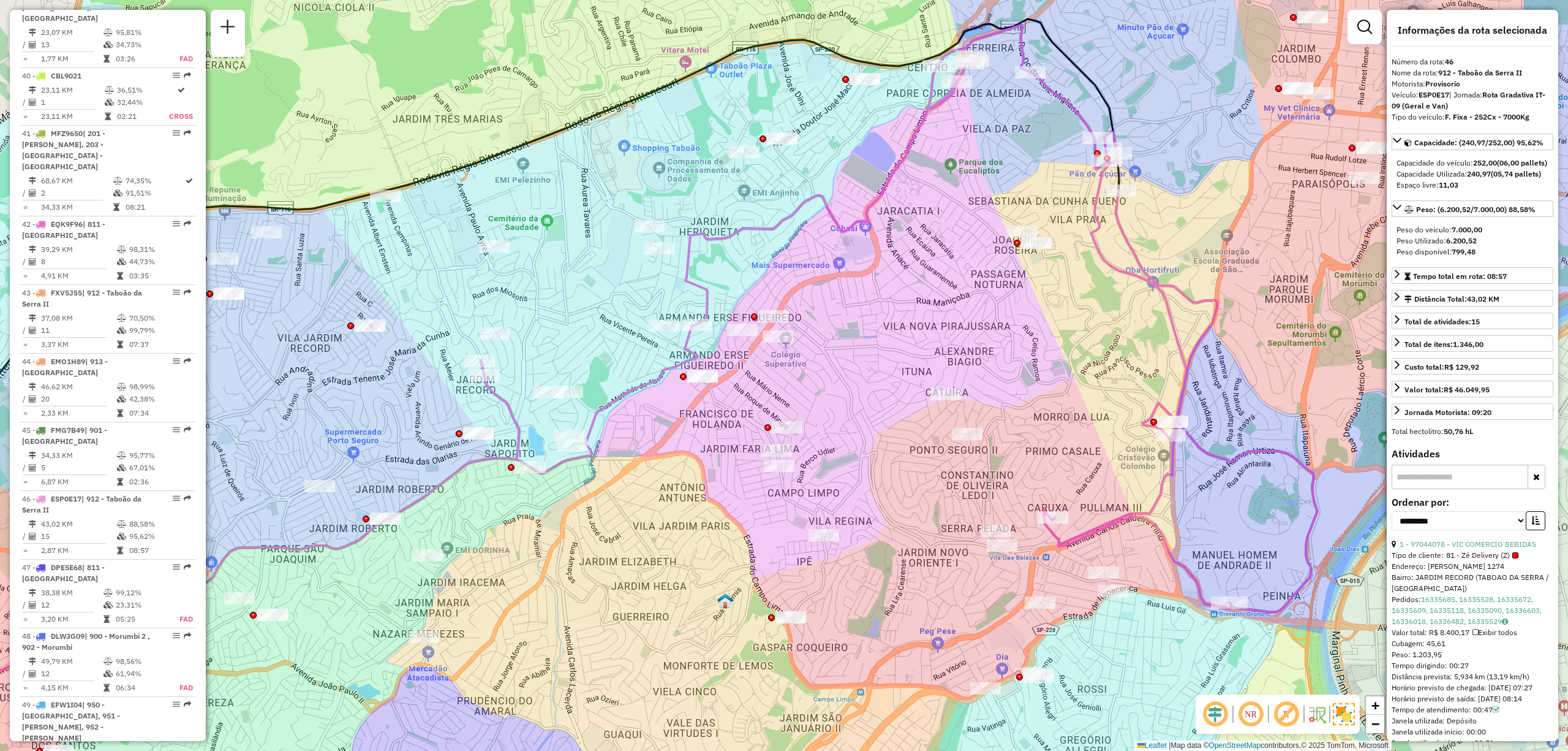
click at [1258, 712] on em at bounding box center [1250, 714] width 29 height 29
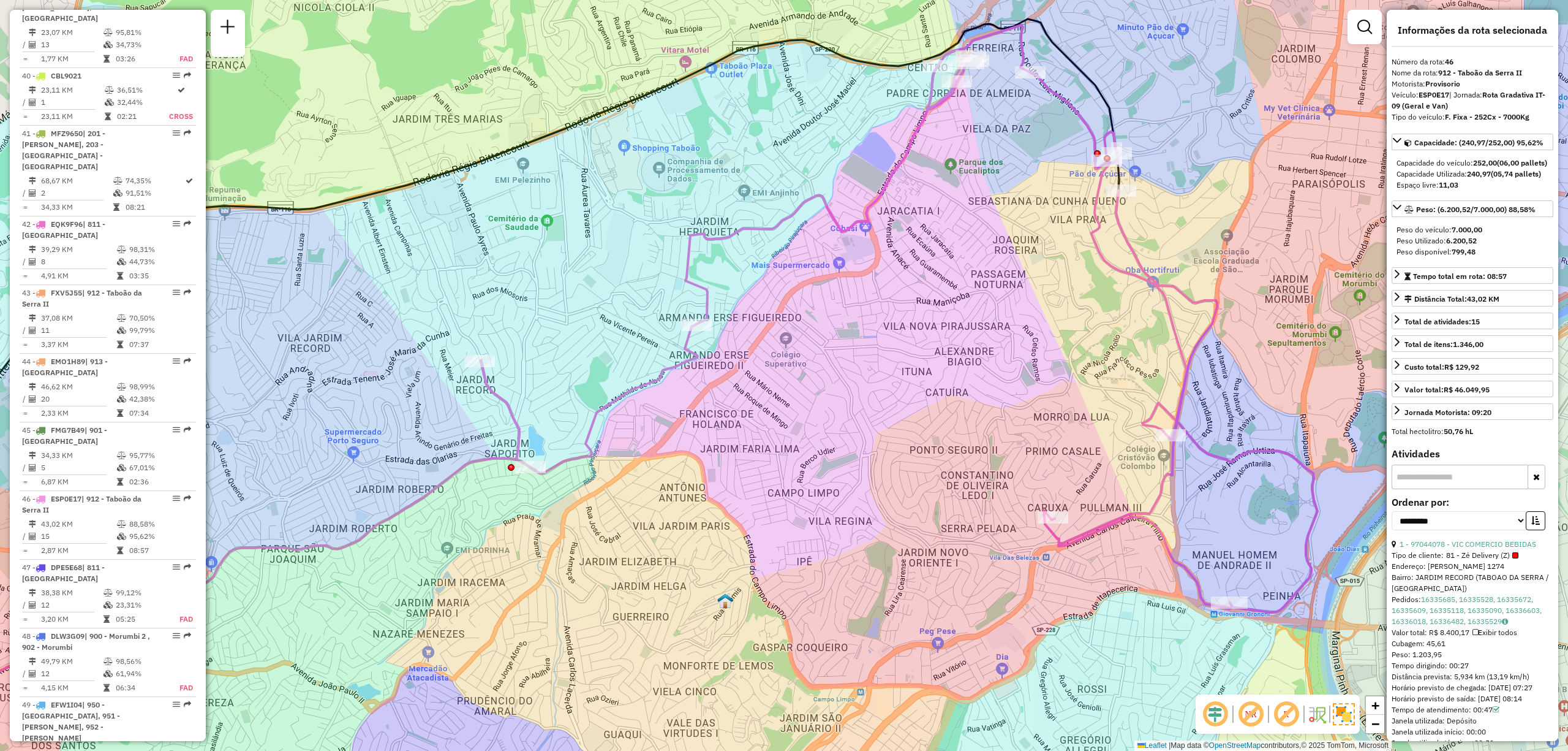
click at [1226, 711] on em at bounding box center [1215, 714] width 29 height 29
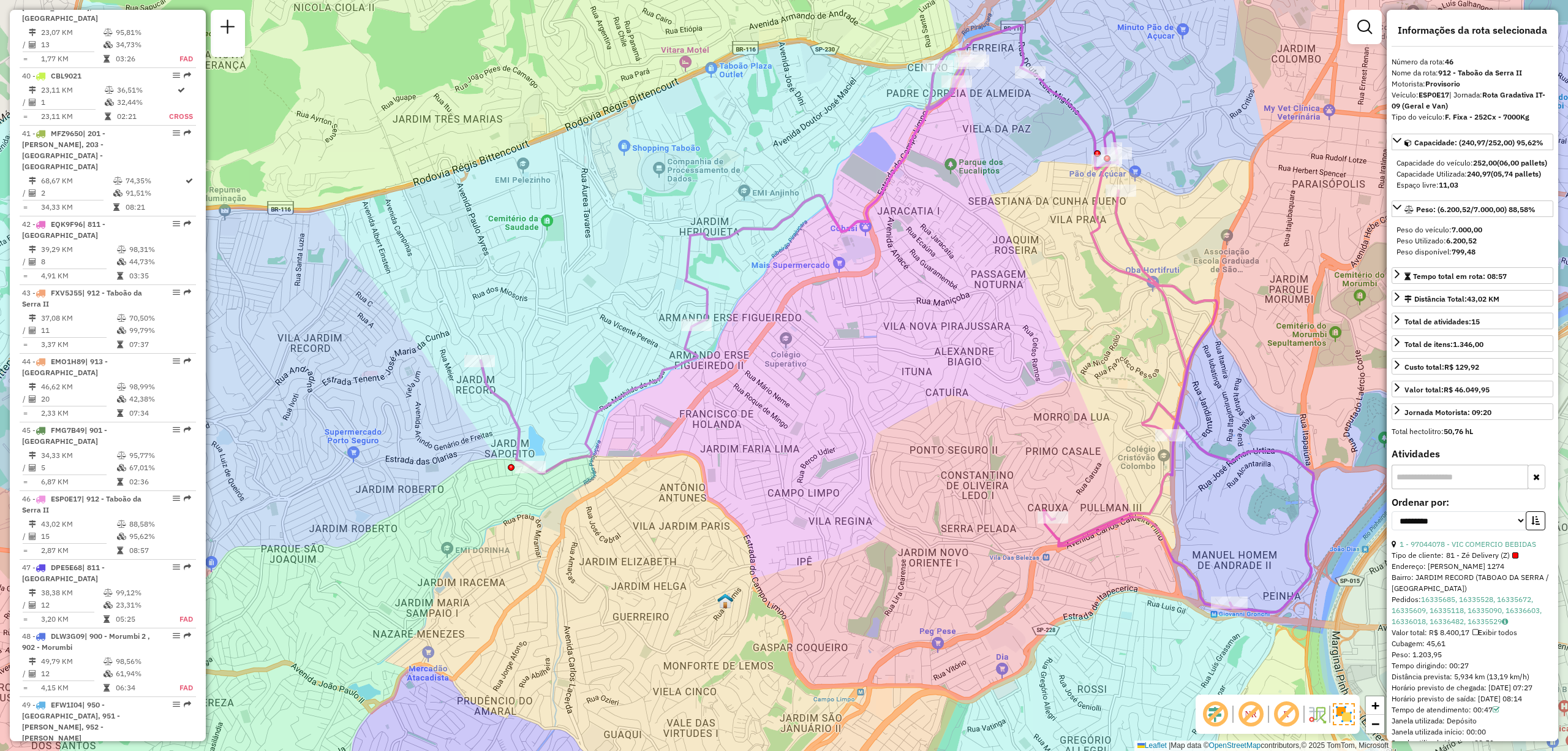
click at [1283, 719] on em at bounding box center [1286, 714] width 29 height 29
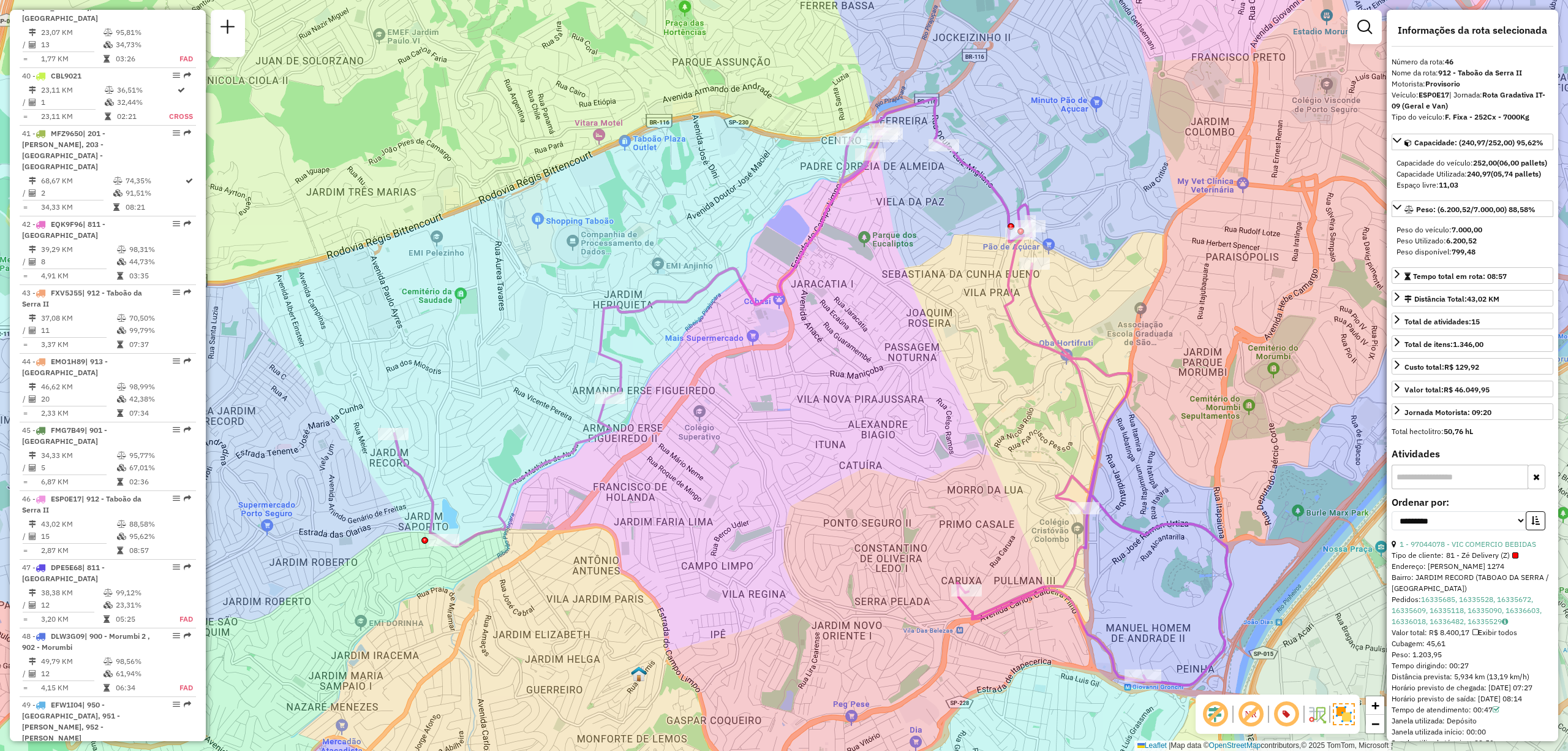
drag, startPoint x: 935, startPoint y: 415, endPoint x: 849, endPoint y: 488, distance: 112.8
click at [849, 488] on div "Janela de atendimento Grade de atendimento Capacidade Transportadoras Veículos …" at bounding box center [784, 375] width 1568 height 751
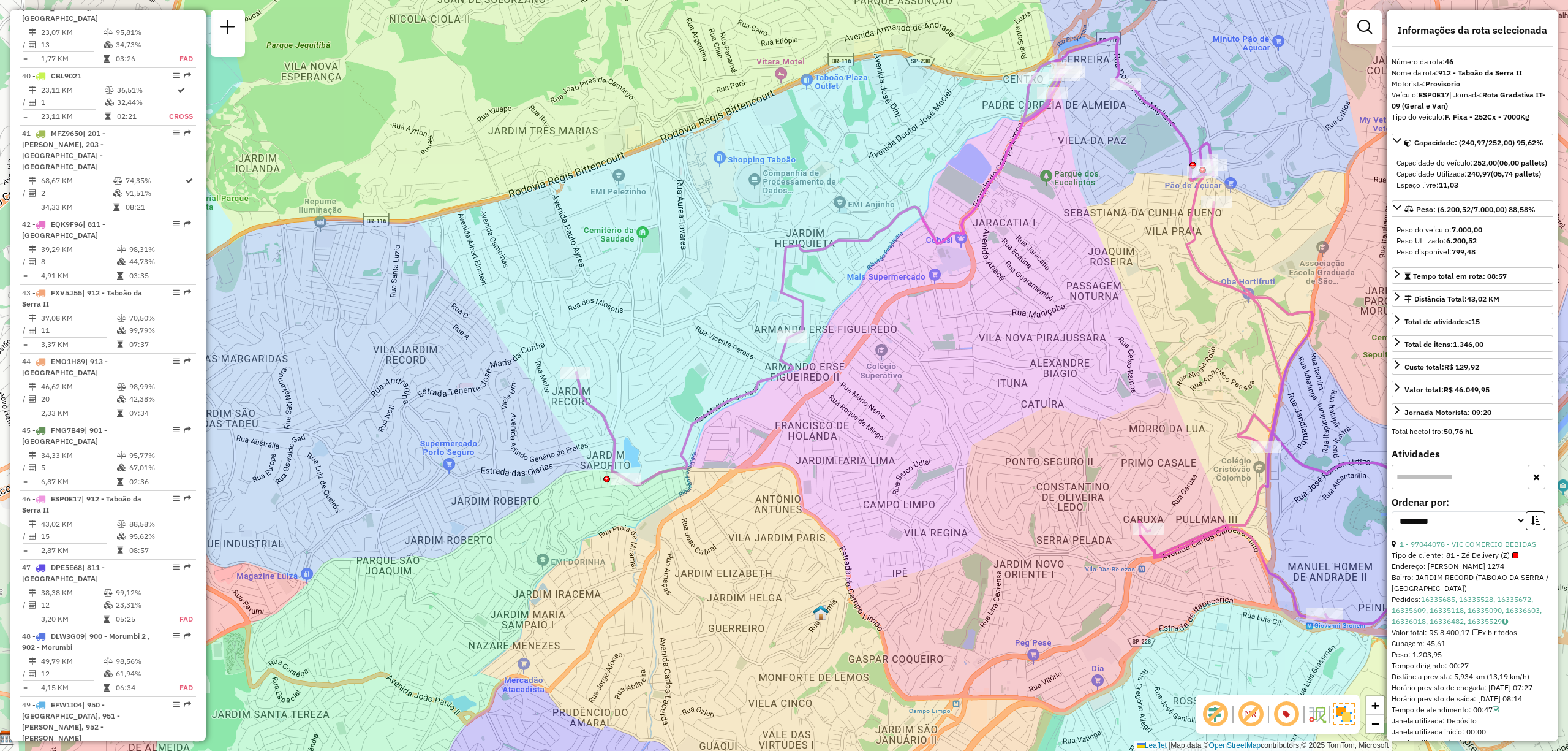
drag, startPoint x: 832, startPoint y: 363, endPoint x: 829, endPoint y: 326, distance: 37.1
click at [829, 326] on div "Janela de atendimento Grade de atendimento Capacidade Transportadoras Veículos …" at bounding box center [784, 375] width 1568 height 751
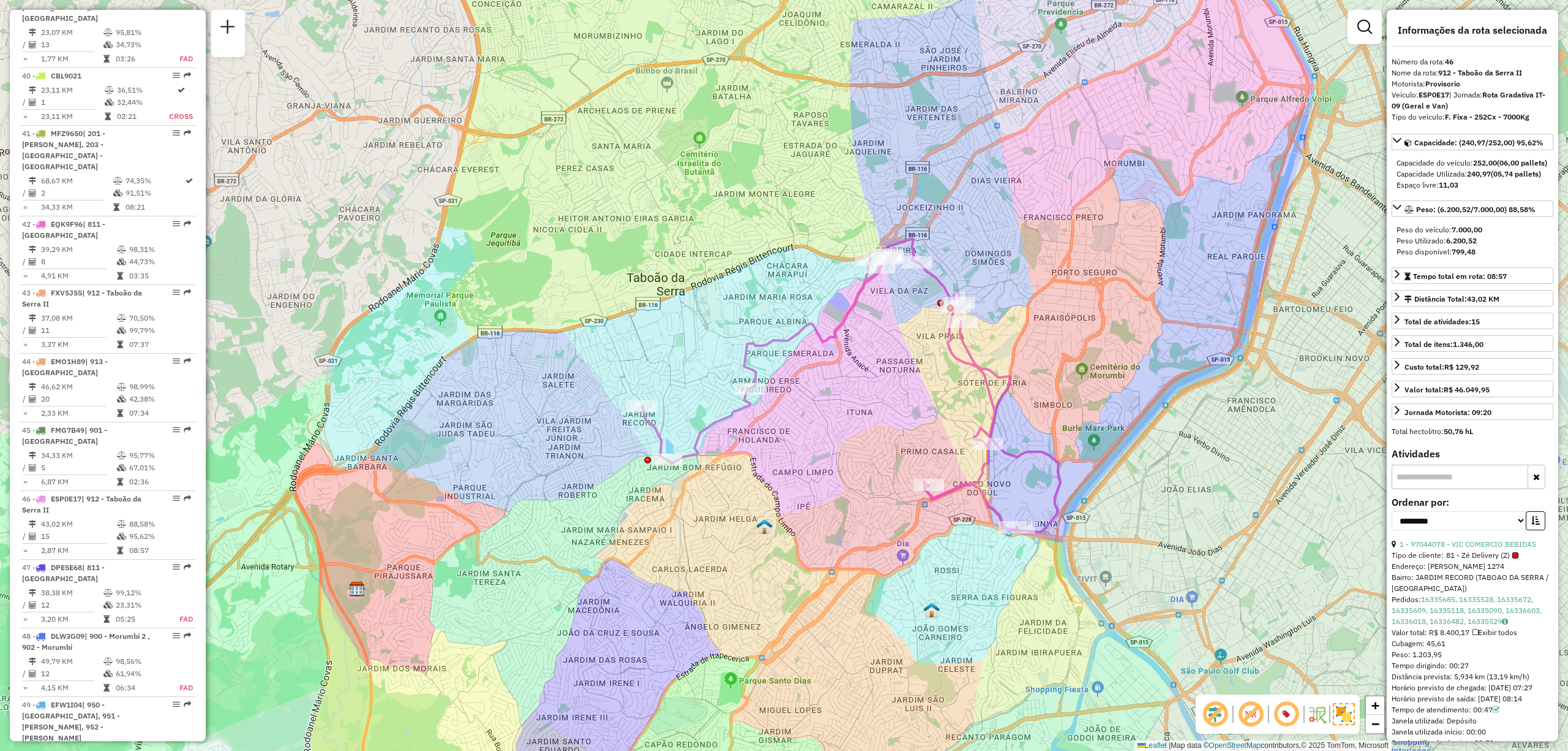
drag, startPoint x: 969, startPoint y: 283, endPoint x: 945, endPoint y: 328, distance: 51.0
click at [945, 328] on icon at bounding box center [851, 385] width 418 height 293
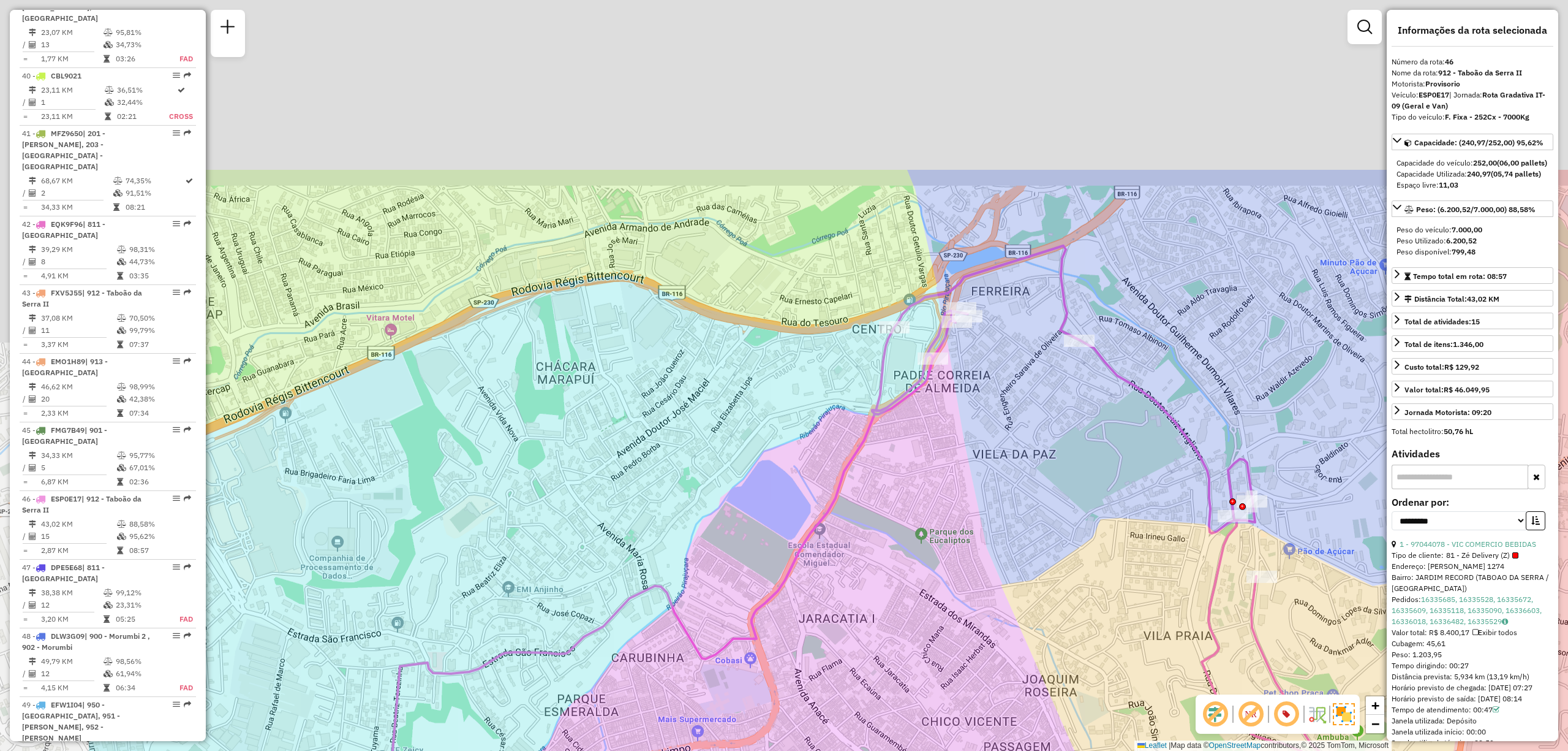
drag, startPoint x: 784, startPoint y: 282, endPoint x: 866, endPoint y: 395, distance: 139.6
click at [866, 395] on div "Janela de atendimento Grade de atendimento Capacidade Transportadoras Veículos …" at bounding box center [784, 375] width 1568 height 751
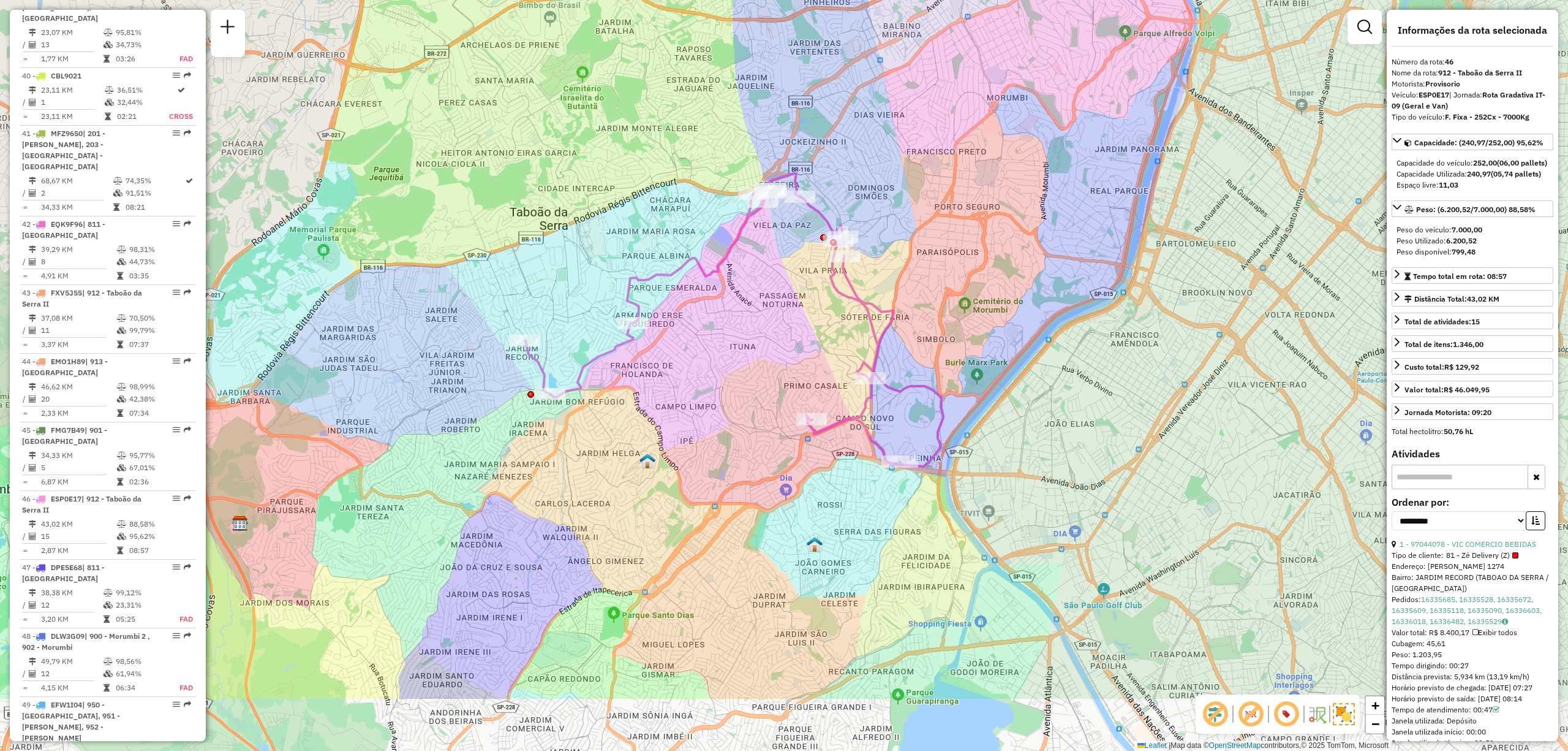
drag, startPoint x: 1144, startPoint y: 401, endPoint x: 1022, endPoint y: 276, distance: 174.7
click at [1022, 276] on div "Janela de atendimento Grade de atendimento Capacidade Transportadoras Veículos …" at bounding box center [784, 375] width 1568 height 751
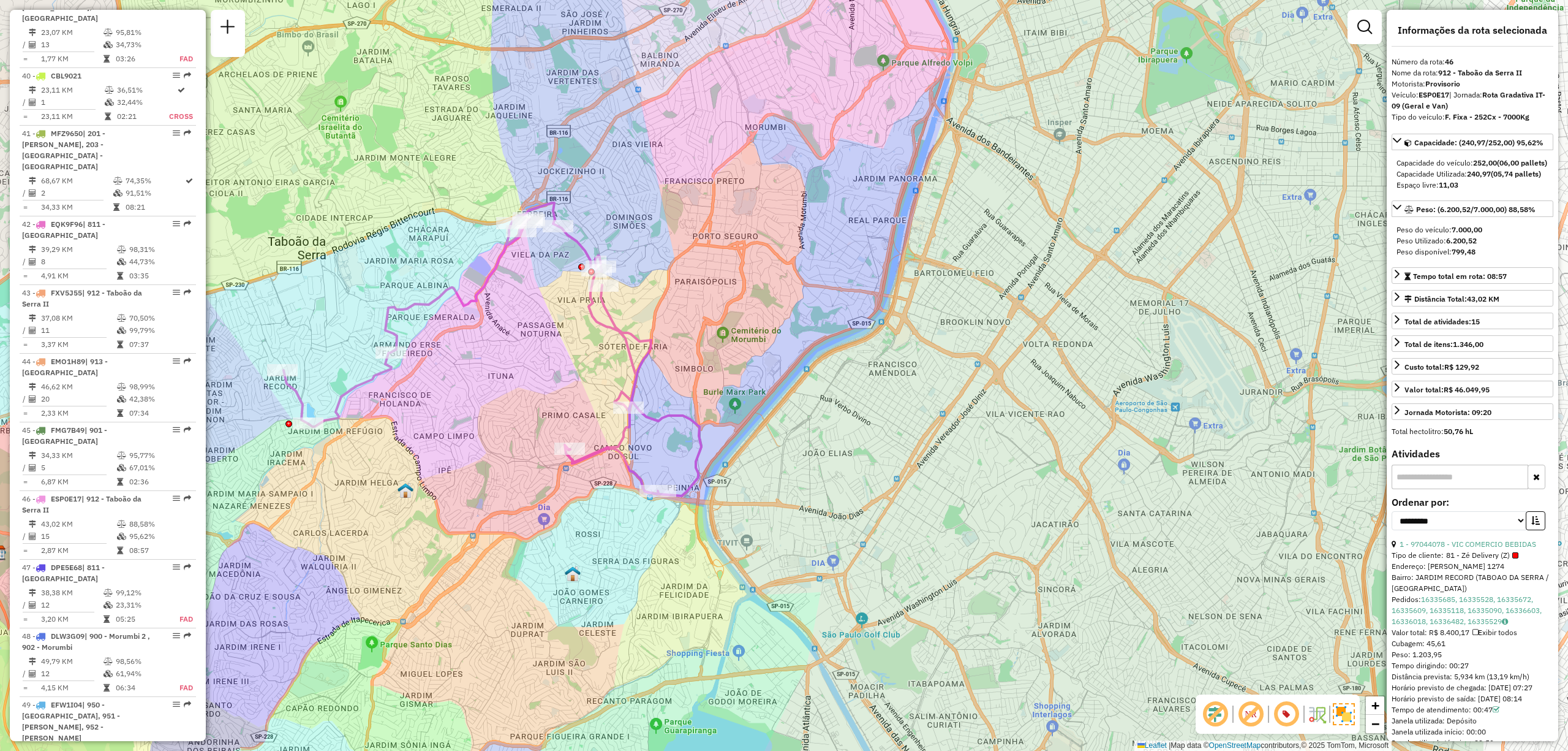
drag, startPoint x: 746, startPoint y: 383, endPoint x: 498, endPoint y: 417, distance: 250.3
click at [498, 417] on div "Janela de atendimento Grade de atendimento Capacidade Transportadoras Veículos …" at bounding box center [784, 375] width 1568 height 751
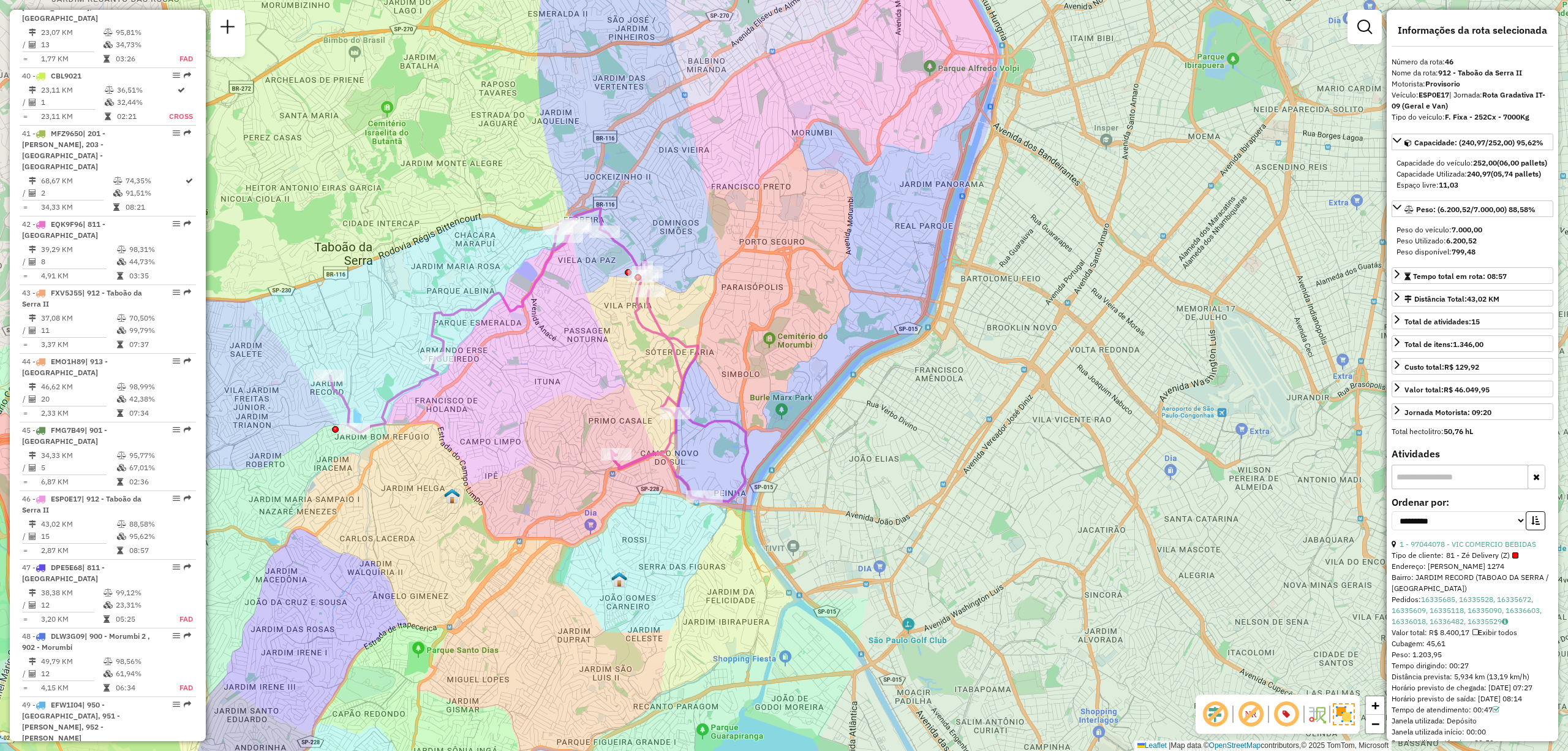
drag, startPoint x: 525, startPoint y: 415, endPoint x: 578, endPoint y: 418, distance: 53.1
click at [578, 418] on div "Janela de atendimento Grade de atendimento Capacidade Transportadoras Veículos …" at bounding box center [784, 375] width 1568 height 751
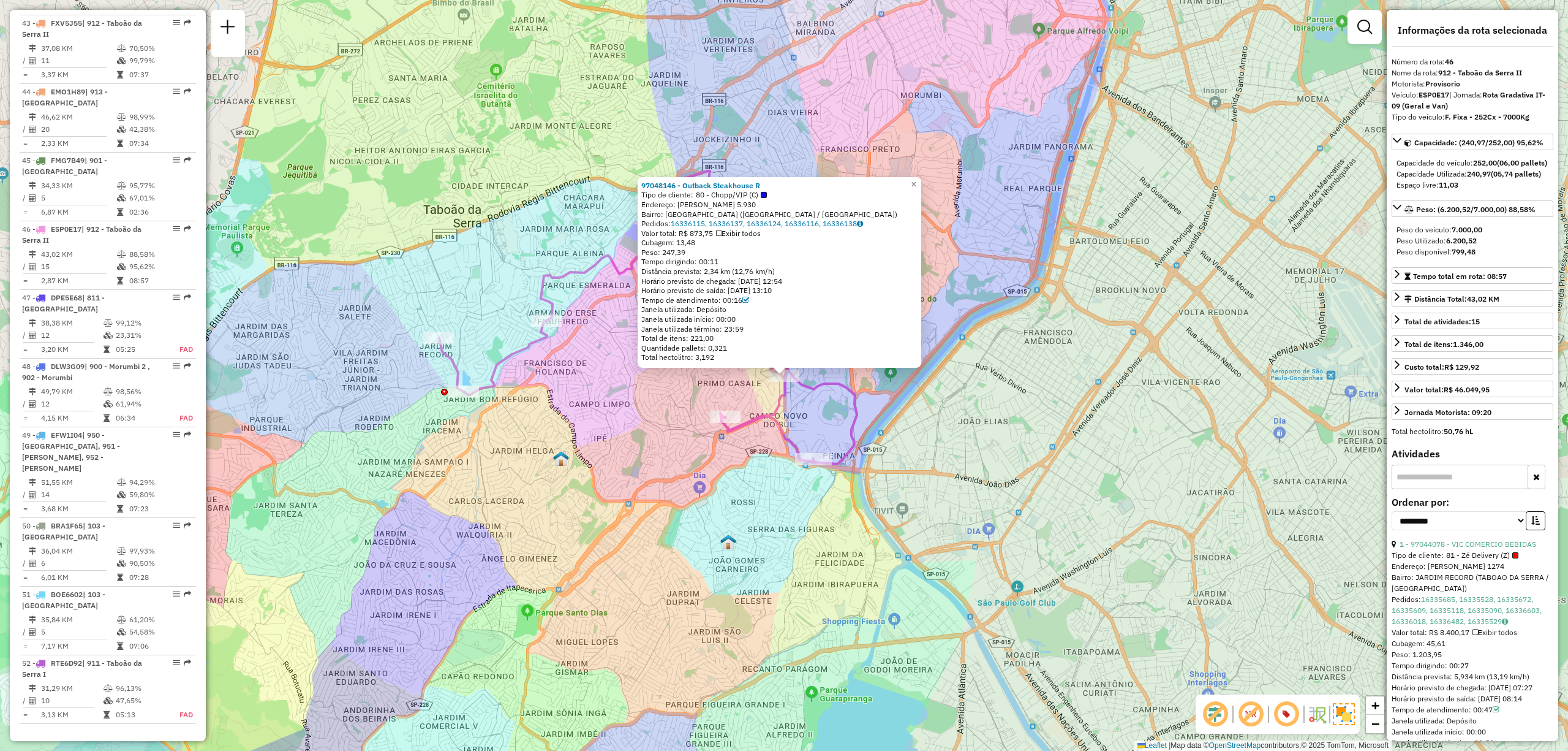
scroll to position [3677, 0]
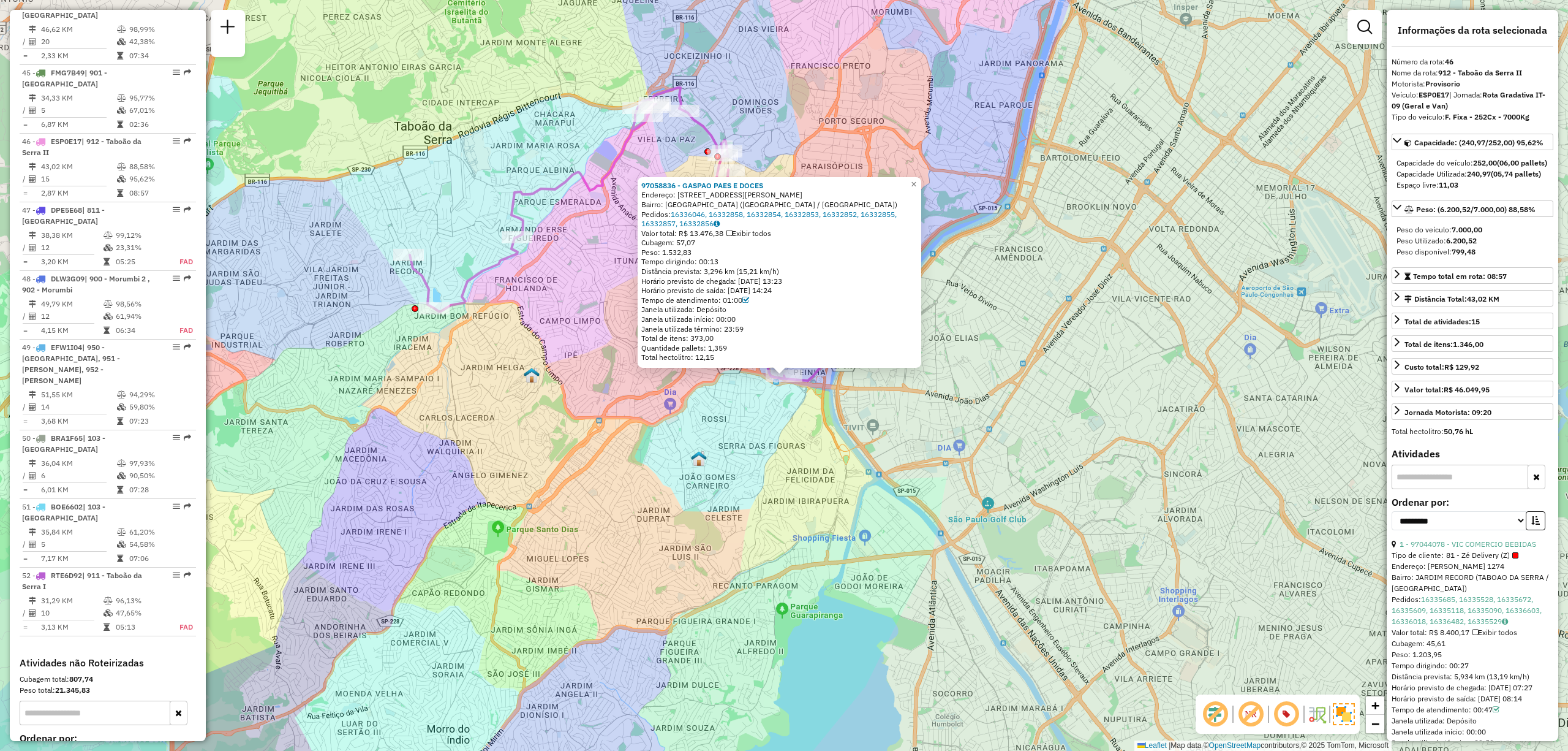
click at [500, 238] on div "97058836 - GASPAO PAES E DOCES Endereço: R MANUEL HOMEM DE ANDRADE 28 Bairro: J…" at bounding box center [784, 375] width 1568 height 751
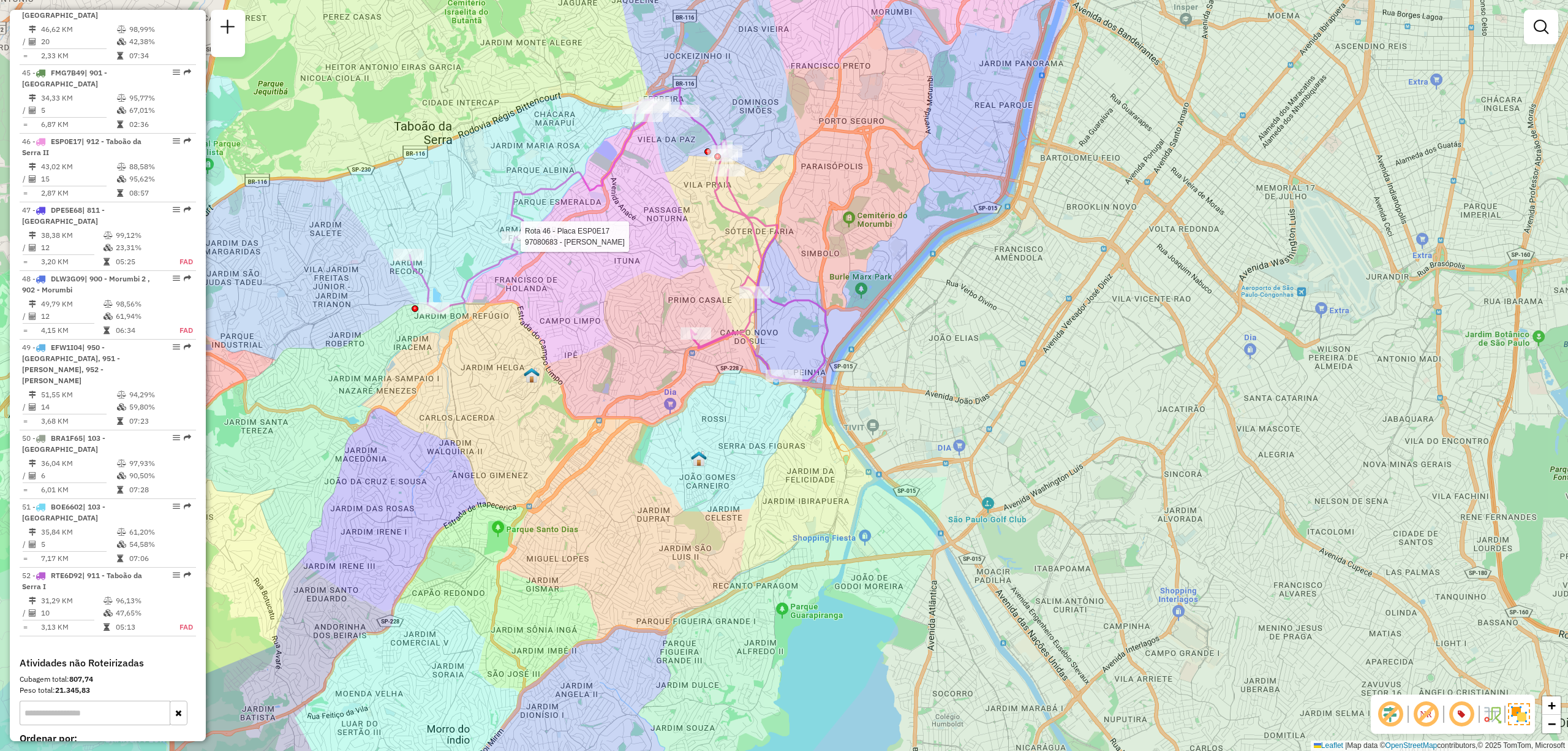
select select "**********"
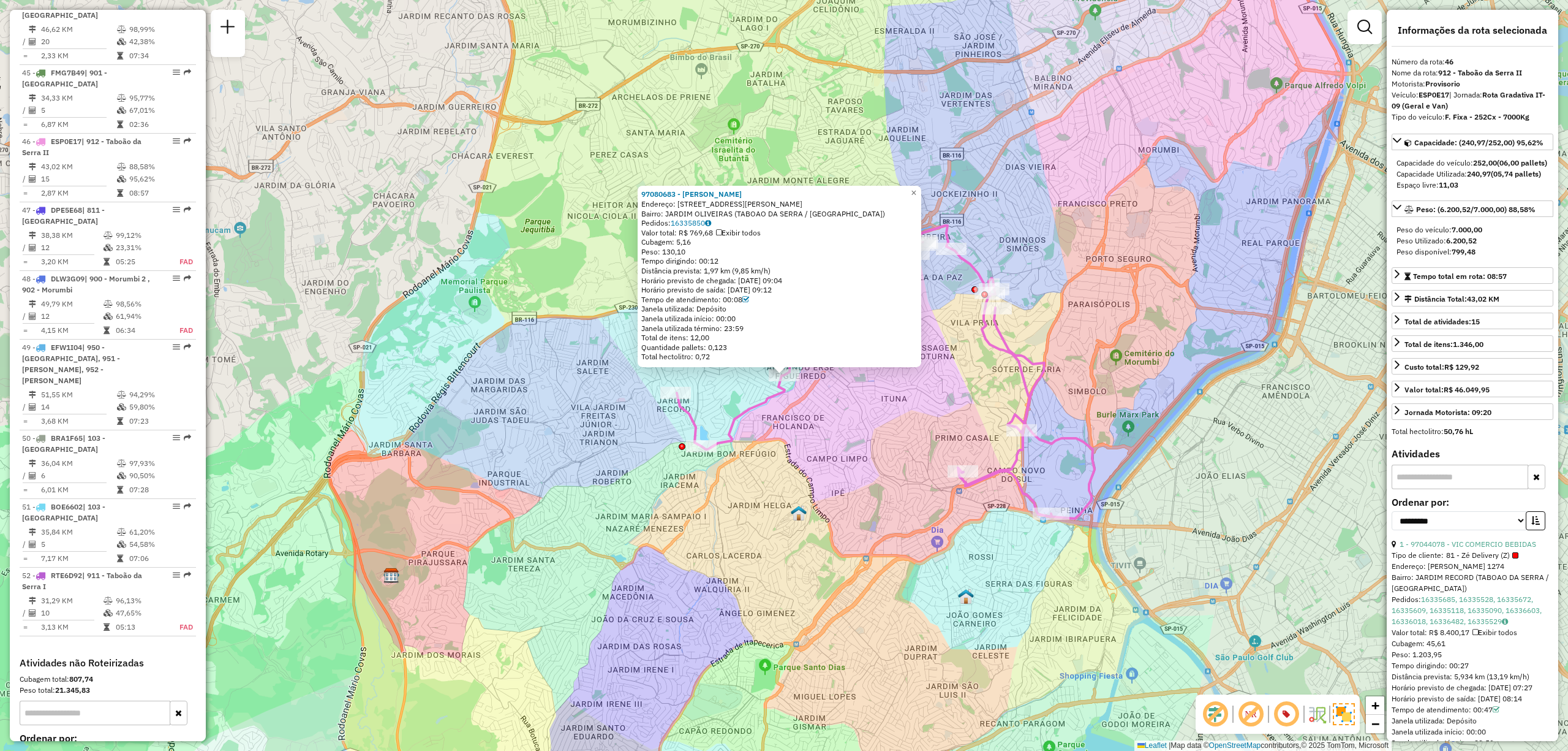
click at [1052, 227] on div "97080683 - ANTONIO JOSE ALEXAND Endereço: R JOSE DE CASTRO DE FARIA FILHO 325 B…" at bounding box center [784, 375] width 1568 height 751
